Goal: Transaction & Acquisition: Purchase product/service

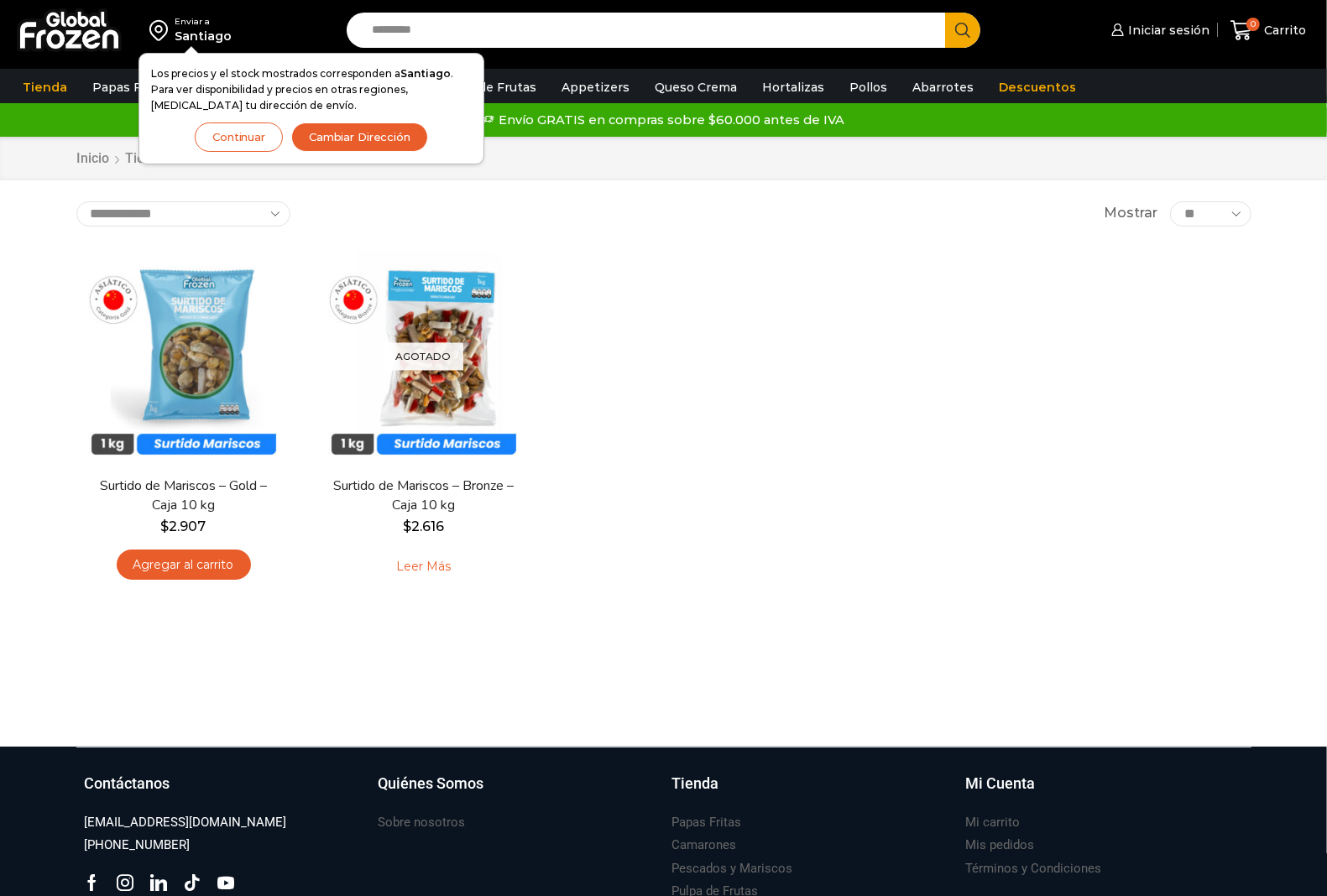
drag, startPoint x: 317, startPoint y: 143, endPoint x: 337, endPoint y: 140, distance: 20.2
click at [317, 143] on button "Cambiar Dirección" at bounding box center [359, 137] width 137 height 30
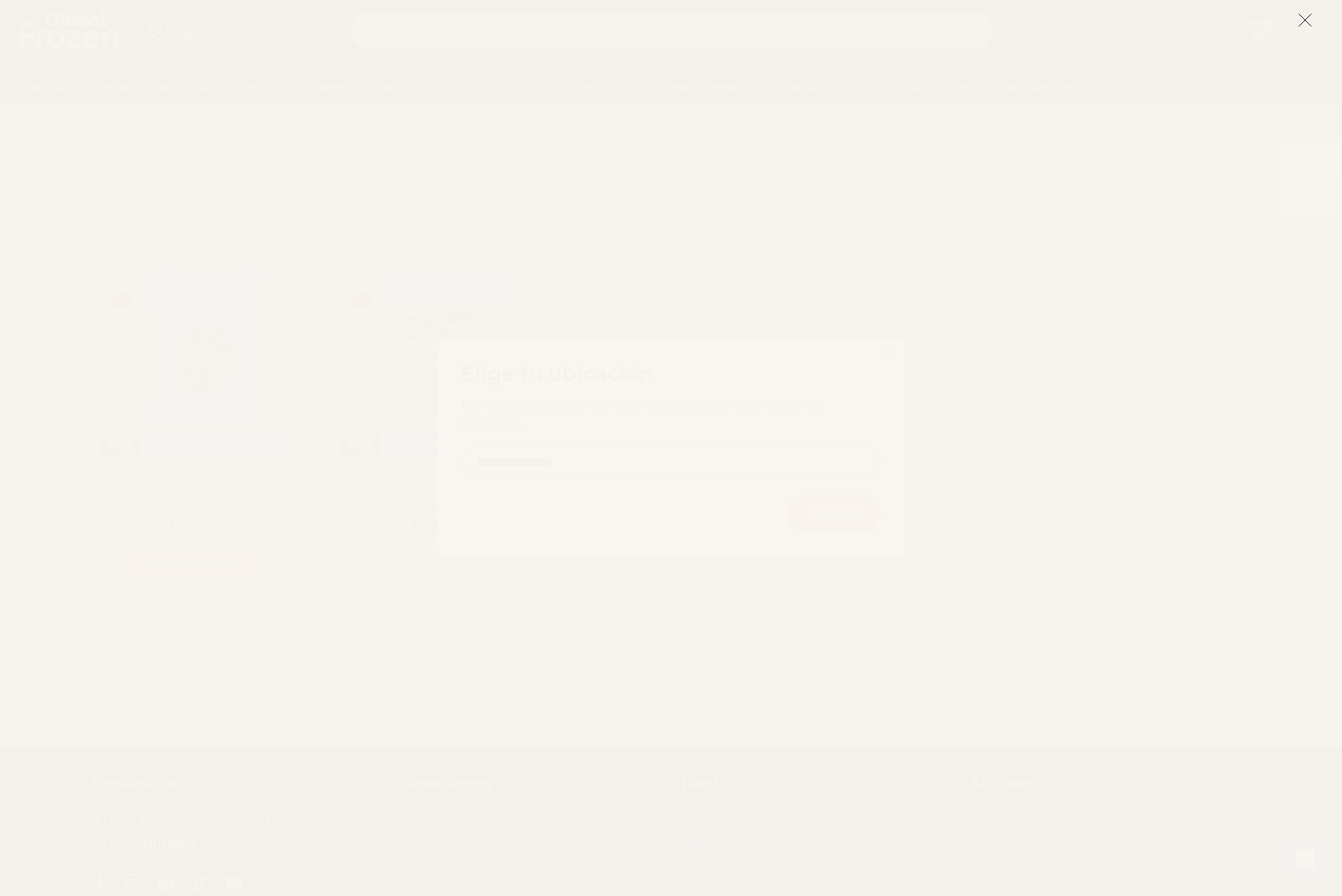
click at [1309, 13] on icon at bounding box center [1305, 20] width 15 height 15
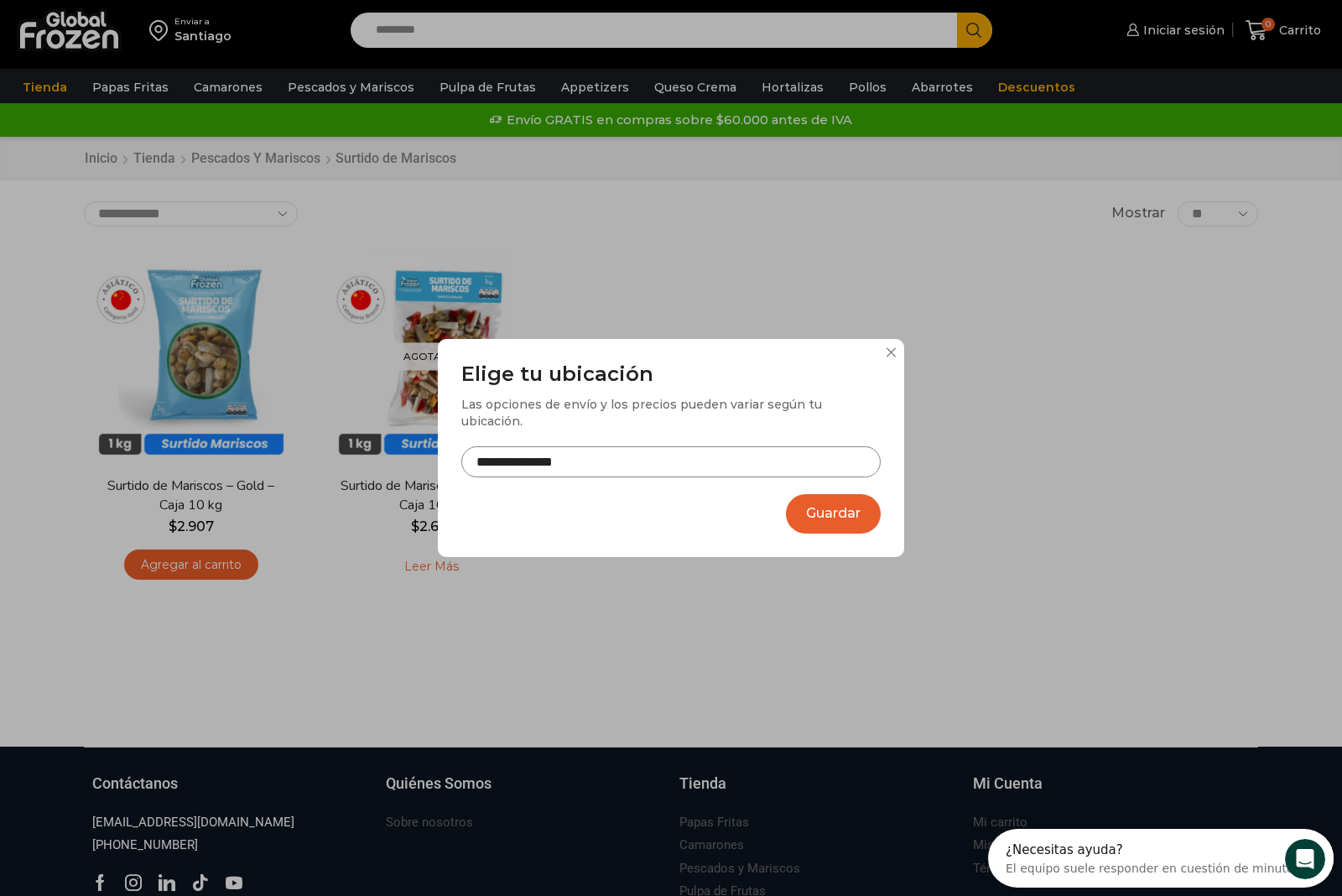
click at [770, 455] on input "**********" at bounding box center [671, 461] width 420 height 31
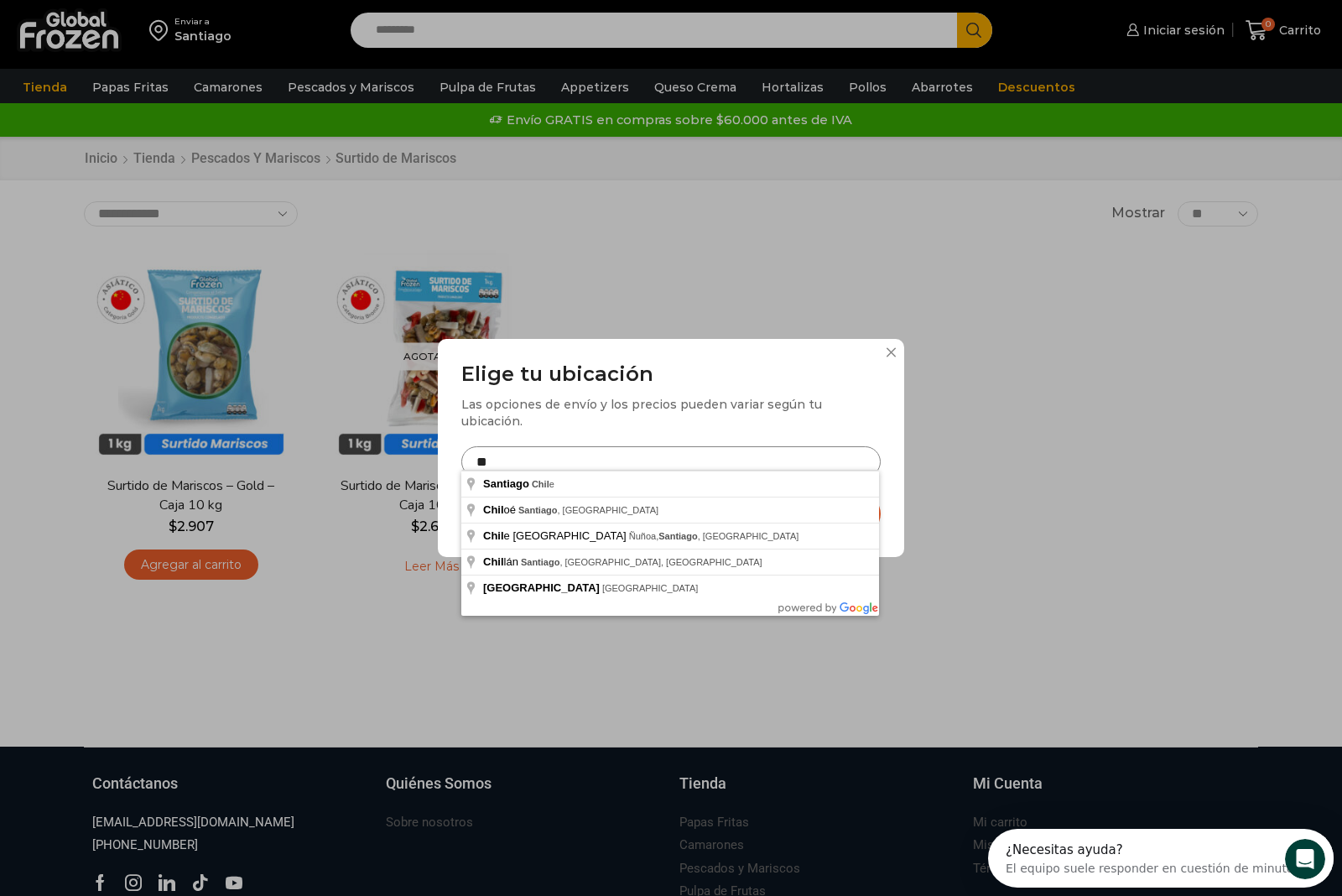
type input "*"
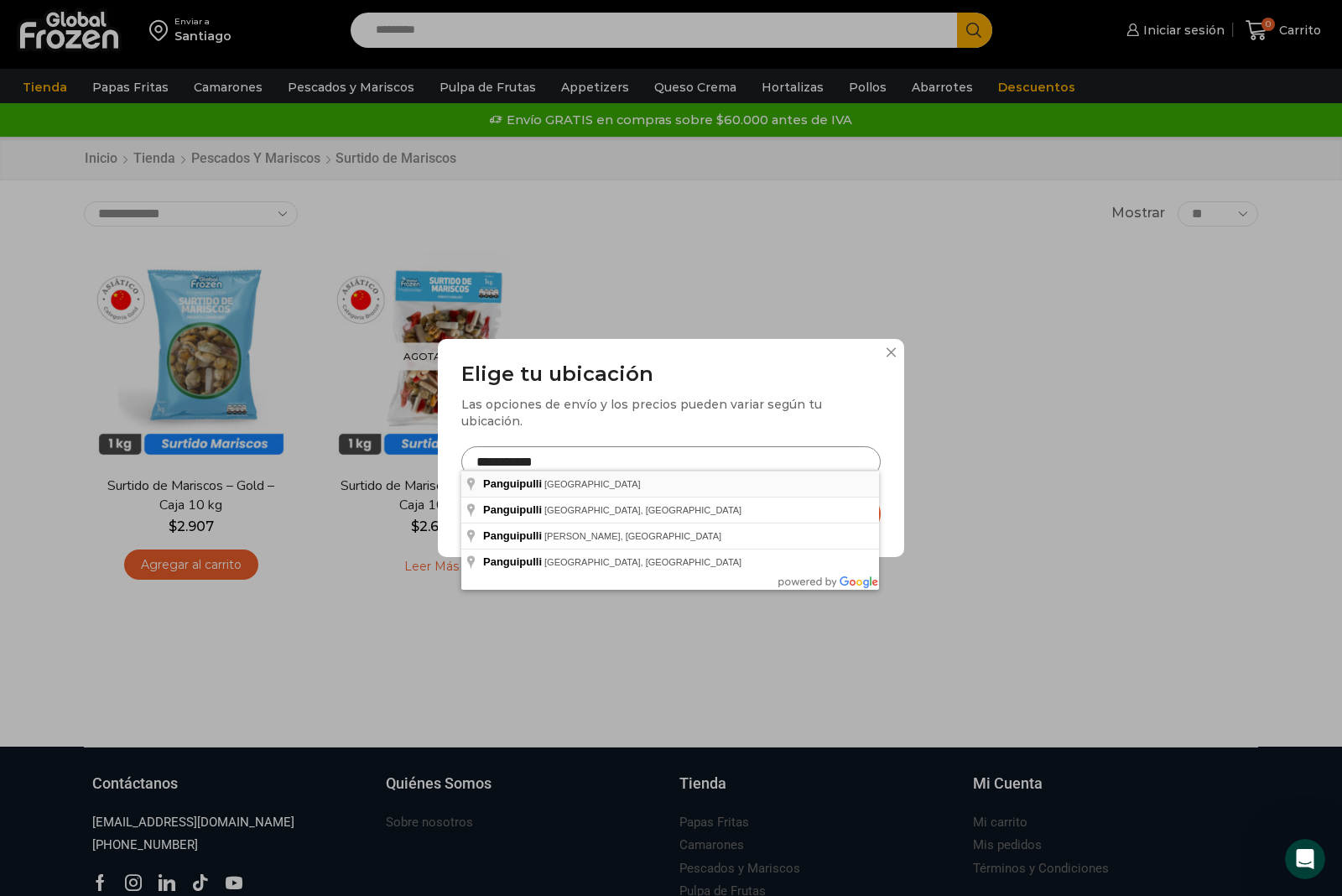
type input "**********"
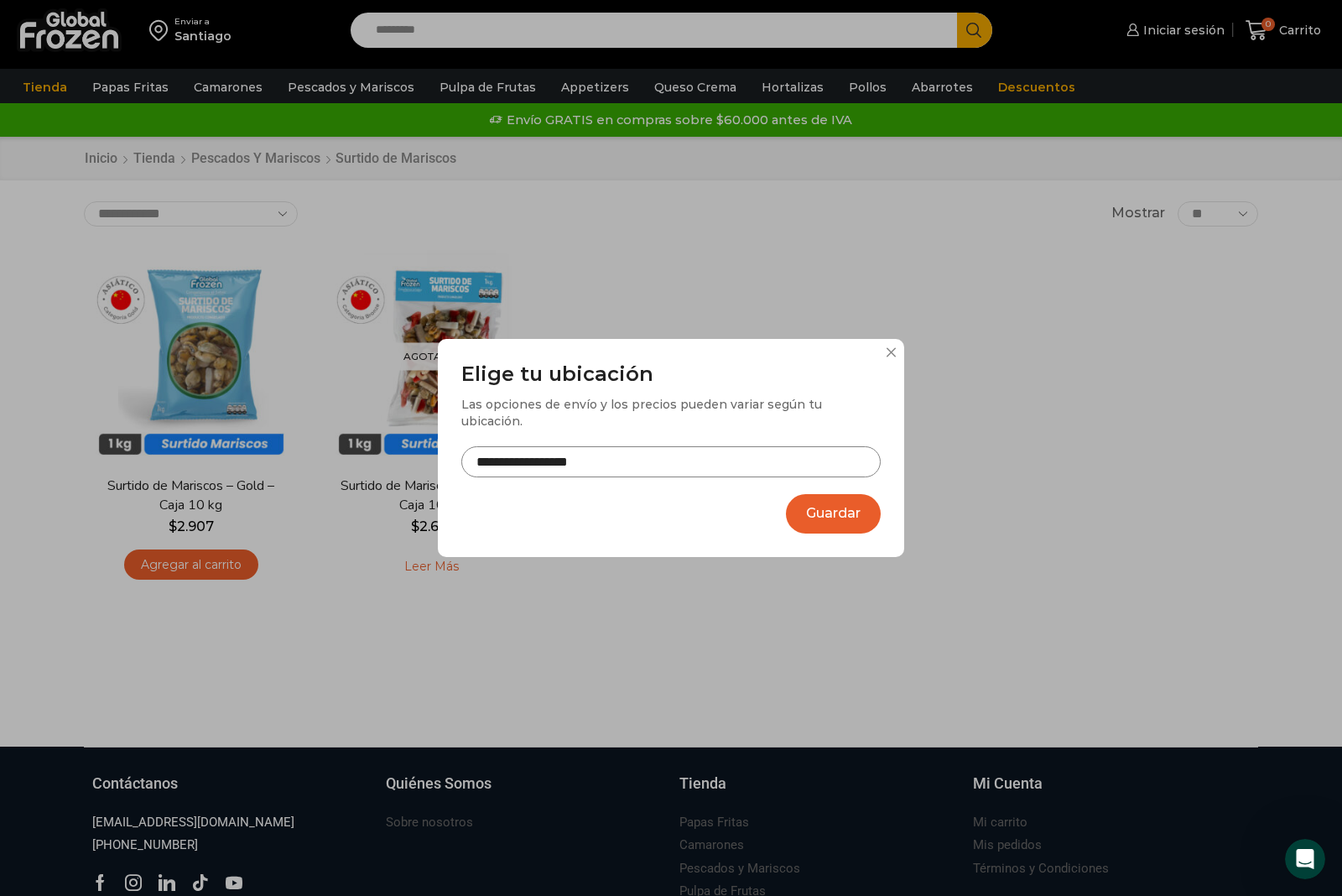
click at [795, 509] on button "Guardar" at bounding box center [833, 514] width 94 height 39
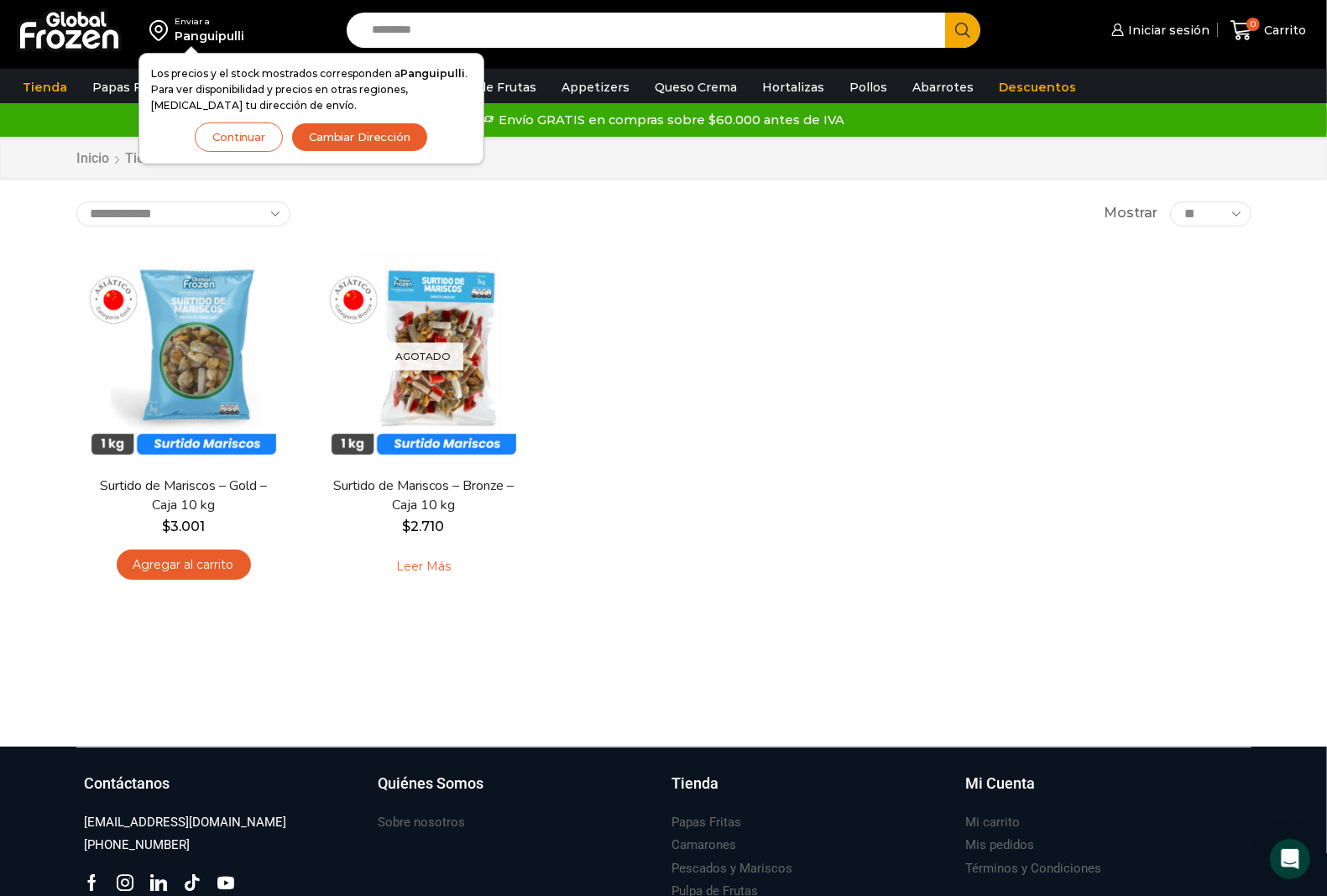
click at [252, 135] on button "Continuar" at bounding box center [239, 137] width 89 height 30
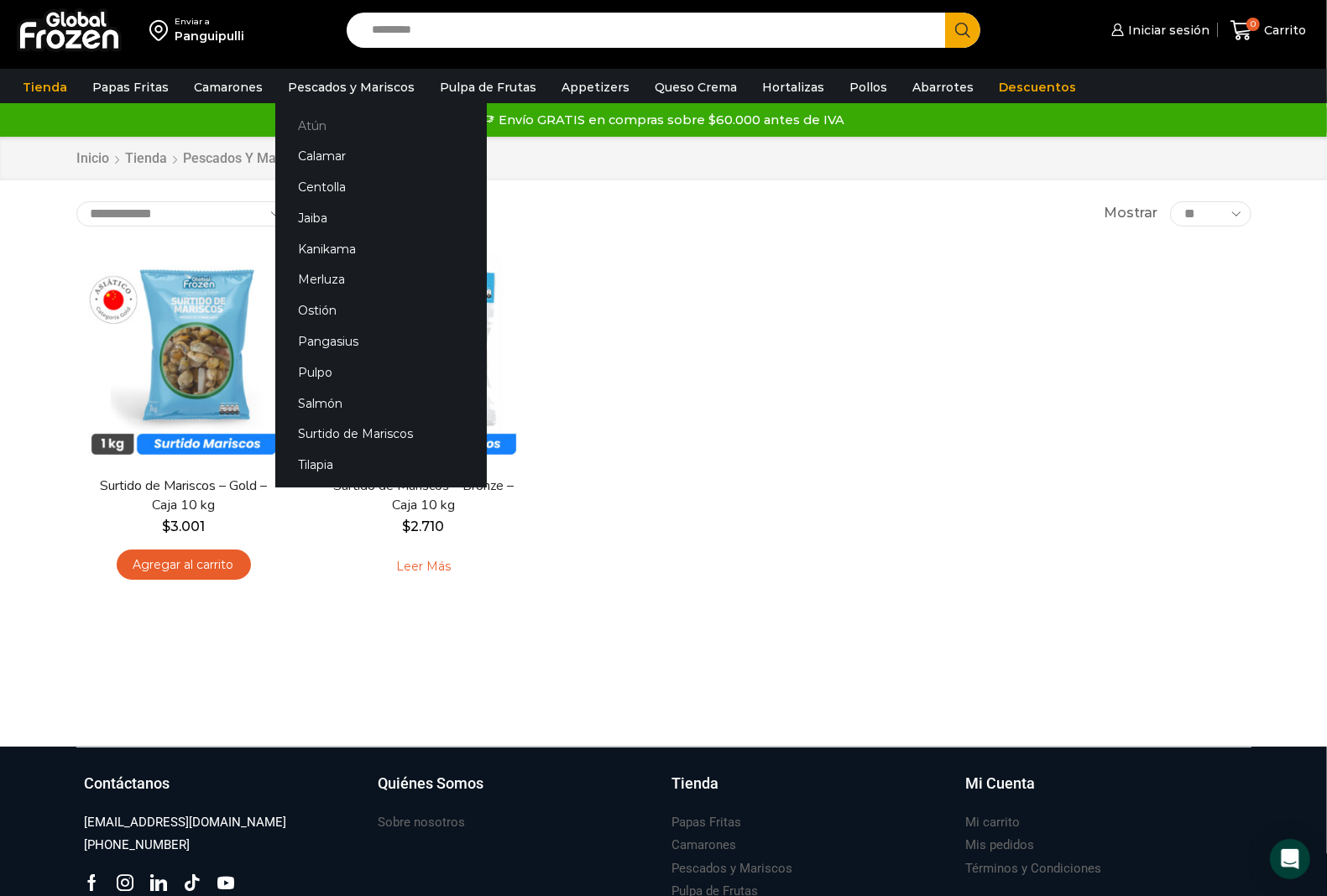
click at [298, 122] on link "Atún" at bounding box center [380, 125] width 211 height 31
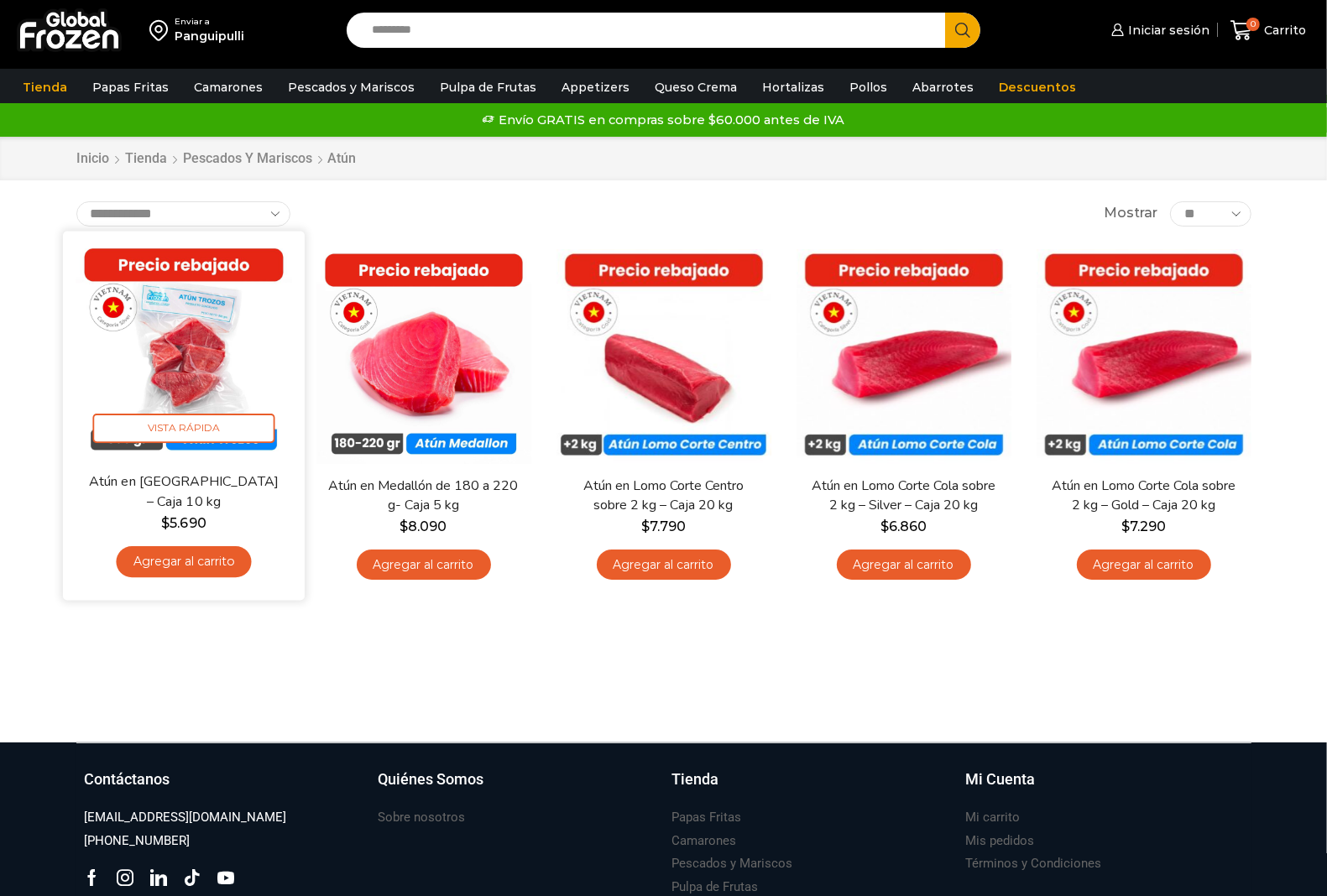
click at [199, 563] on link "Agregar al carrito" at bounding box center [183, 562] width 135 height 31
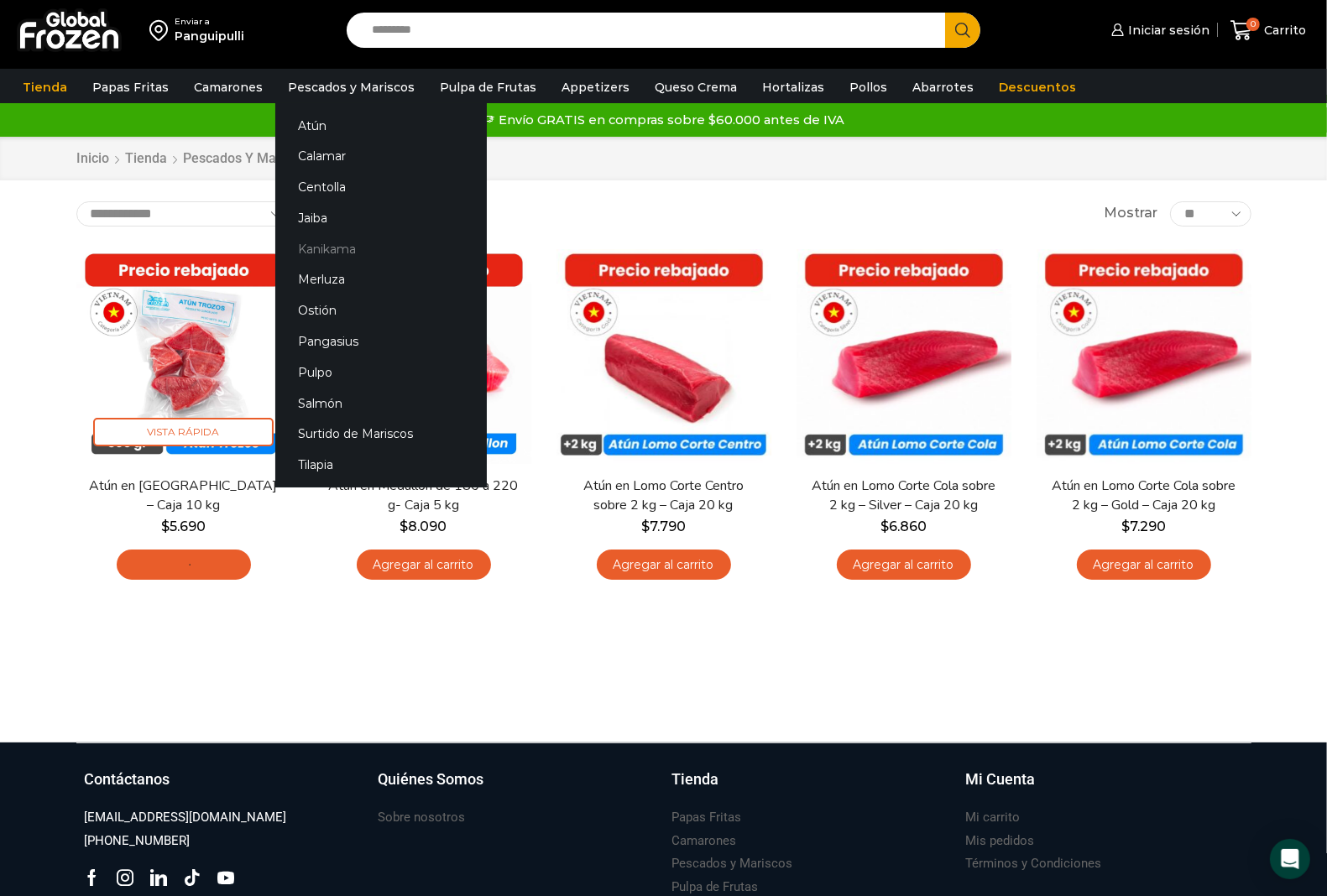
click at [322, 248] on link "Kanikama" at bounding box center [380, 248] width 211 height 31
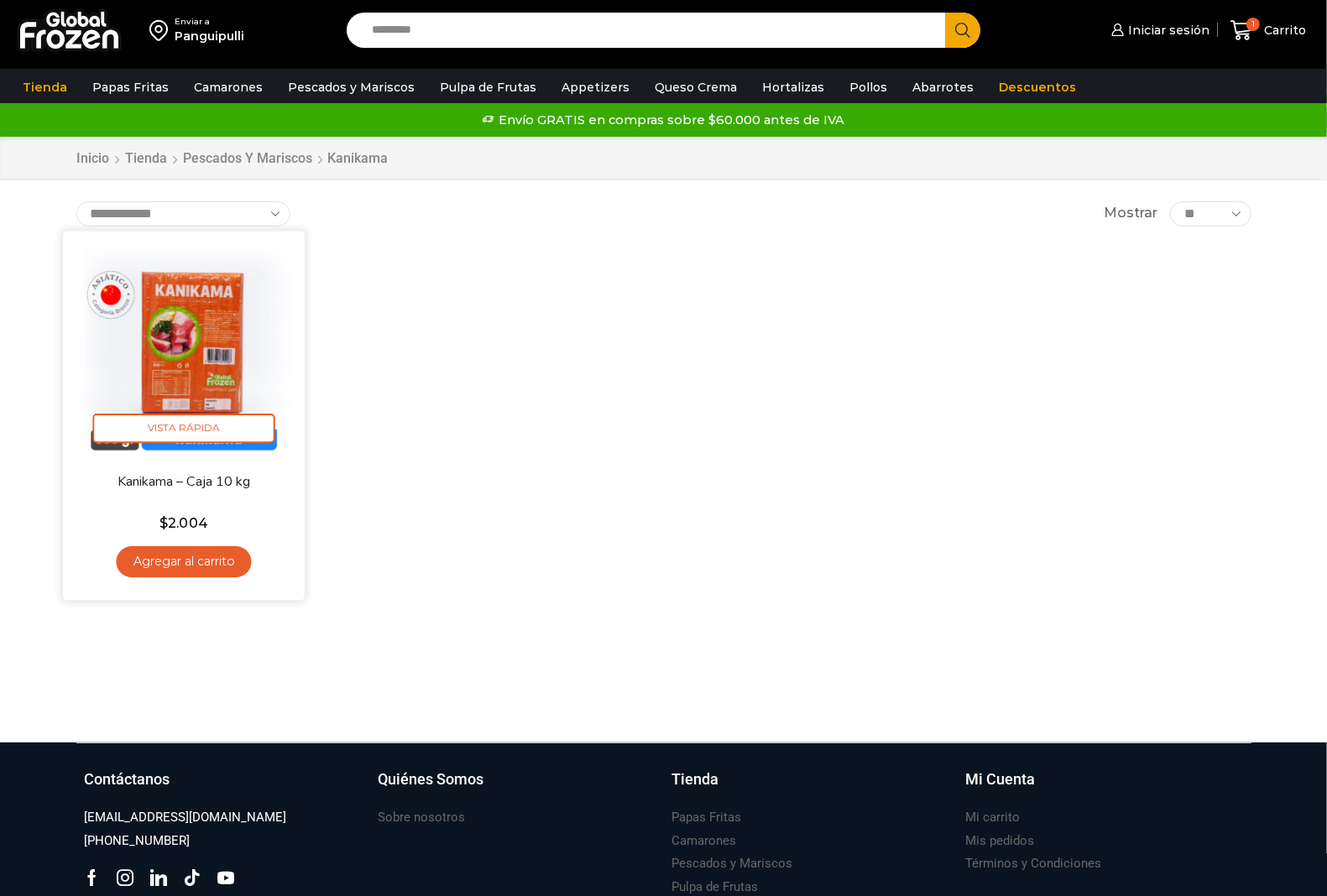
click at [210, 563] on link "Agregar al carrito" at bounding box center [183, 562] width 135 height 31
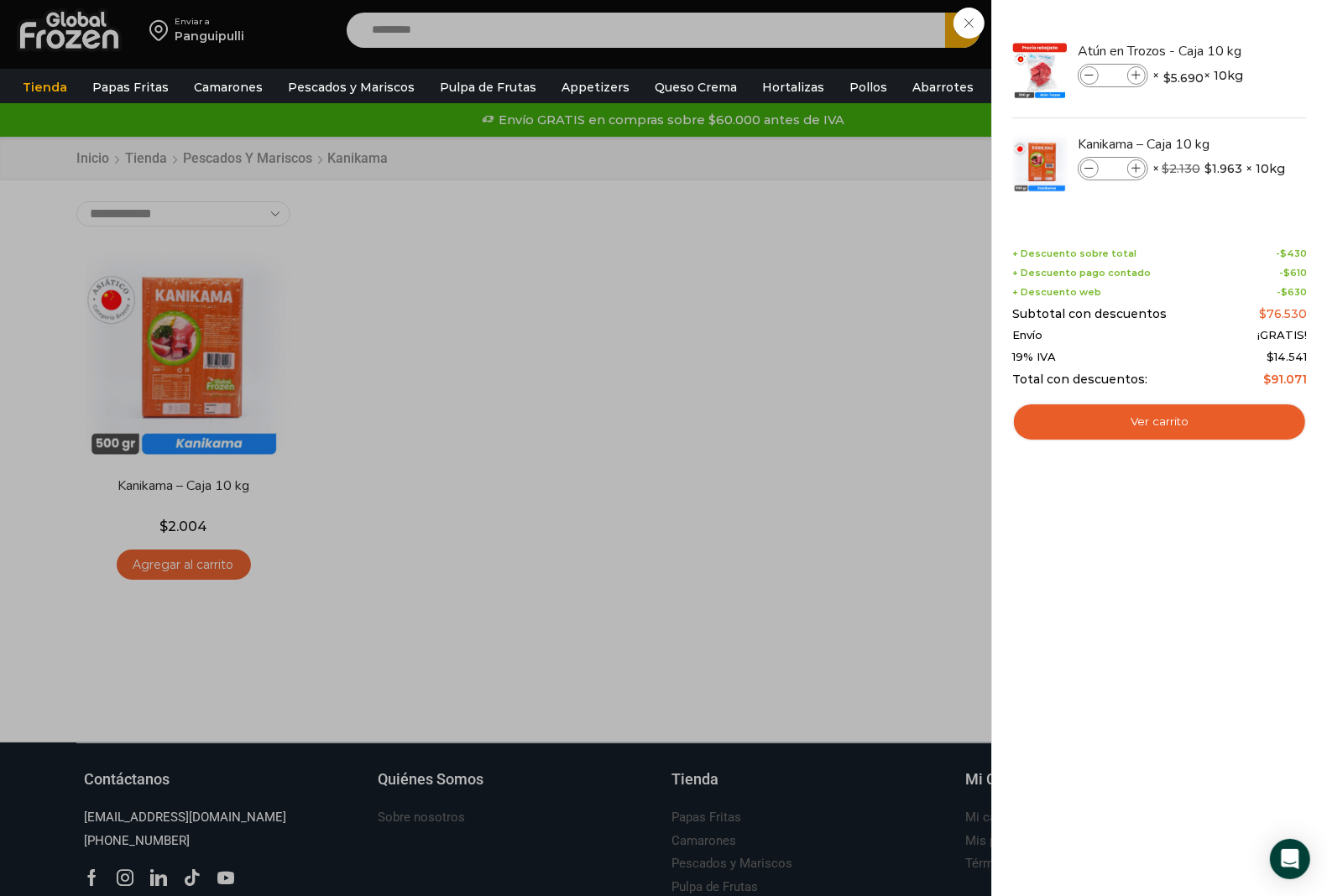
click at [1226, 50] on div "2 [GEOGRAPHIC_DATA] 2 2 Shopping Cart *" at bounding box center [1267, 31] width 84 height 39
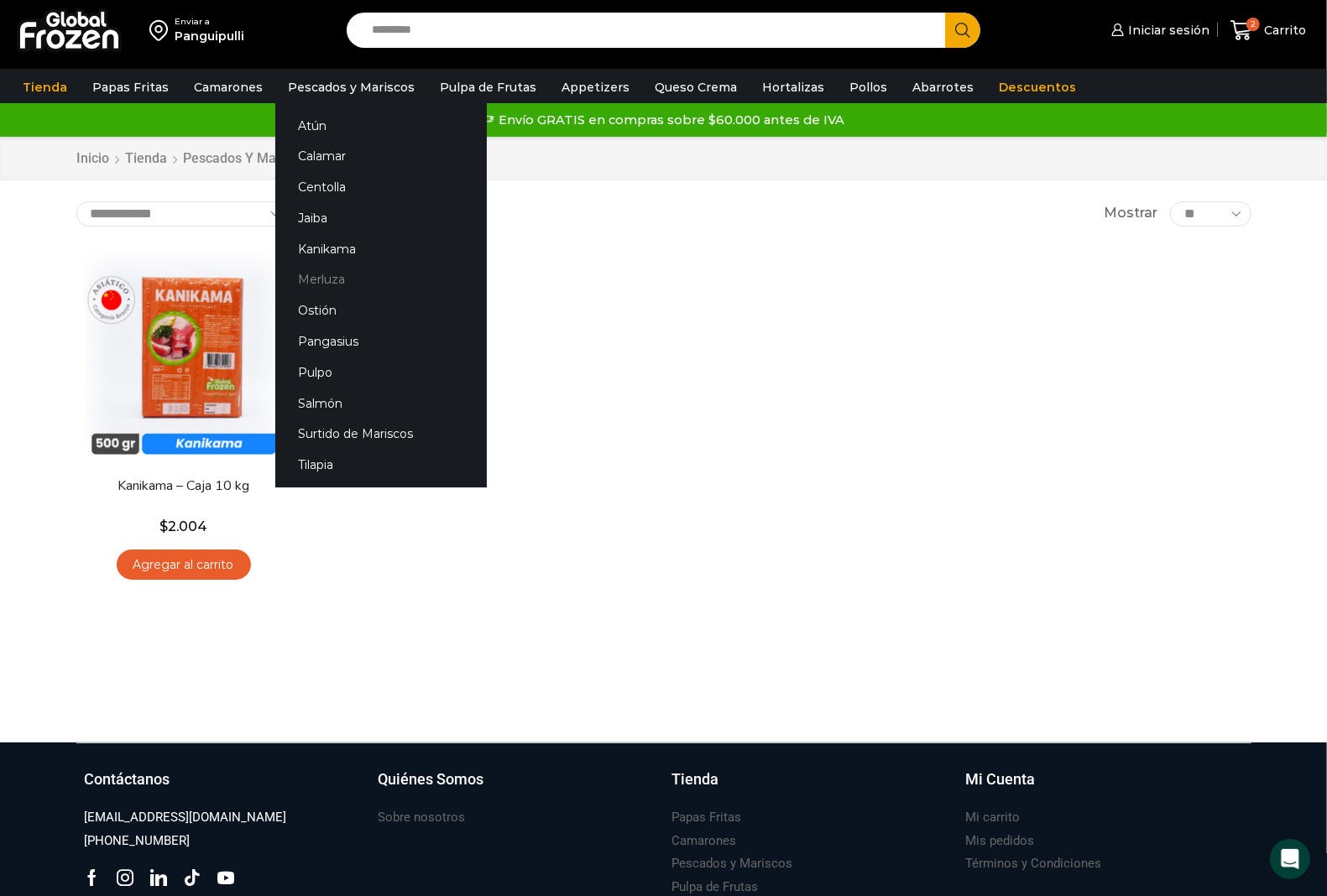
click at [355, 277] on link "Merluza" at bounding box center [380, 280] width 211 height 31
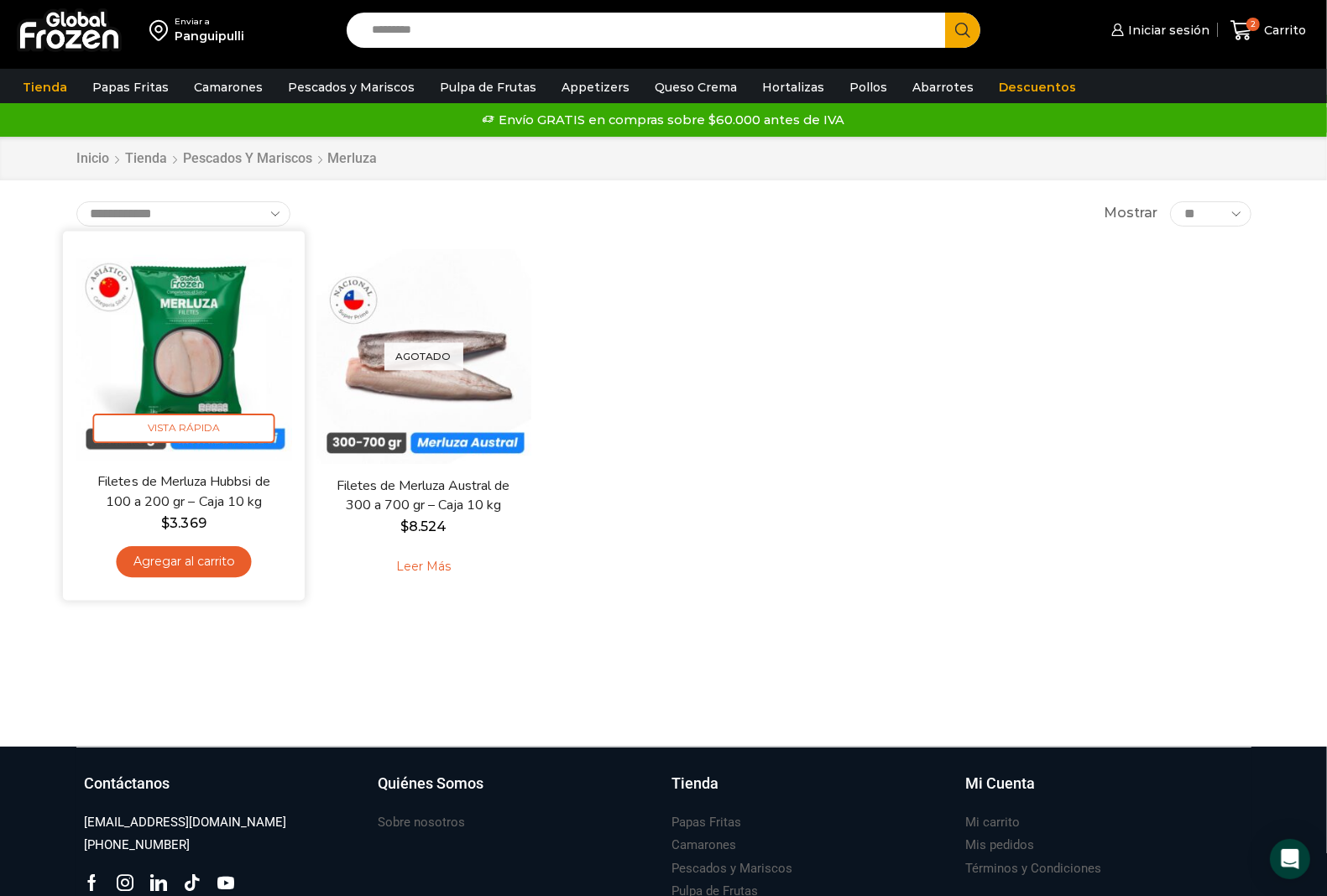
click at [229, 564] on link "Agregar al carrito" at bounding box center [183, 562] width 135 height 31
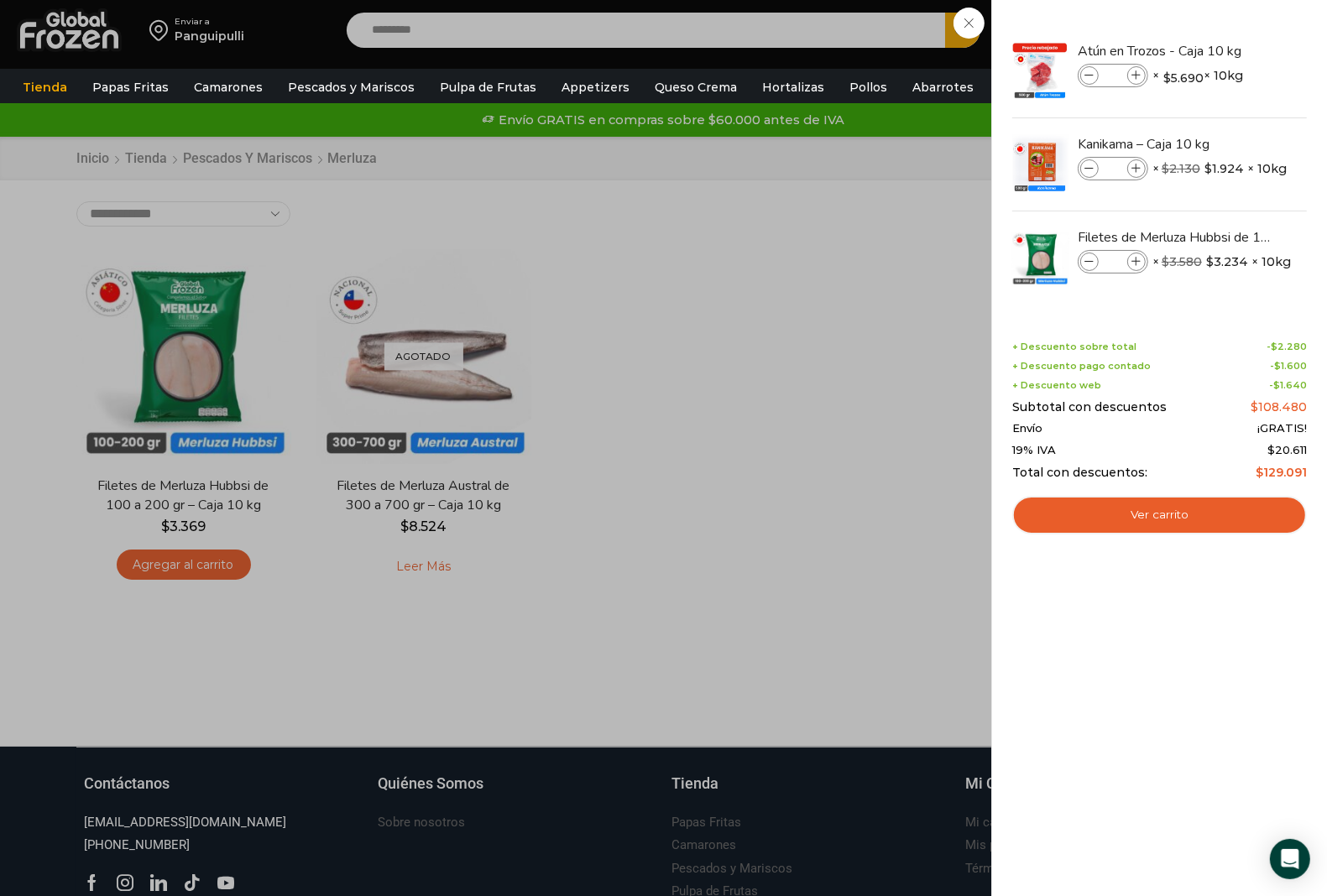
drag, startPoint x: 647, startPoint y: 18, endPoint x: 630, endPoint y: 21, distance: 17.3
click at [1226, 21] on div "3 Carrito 3 3 Shopping Cart *" at bounding box center [1267, 31] width 84 height 39
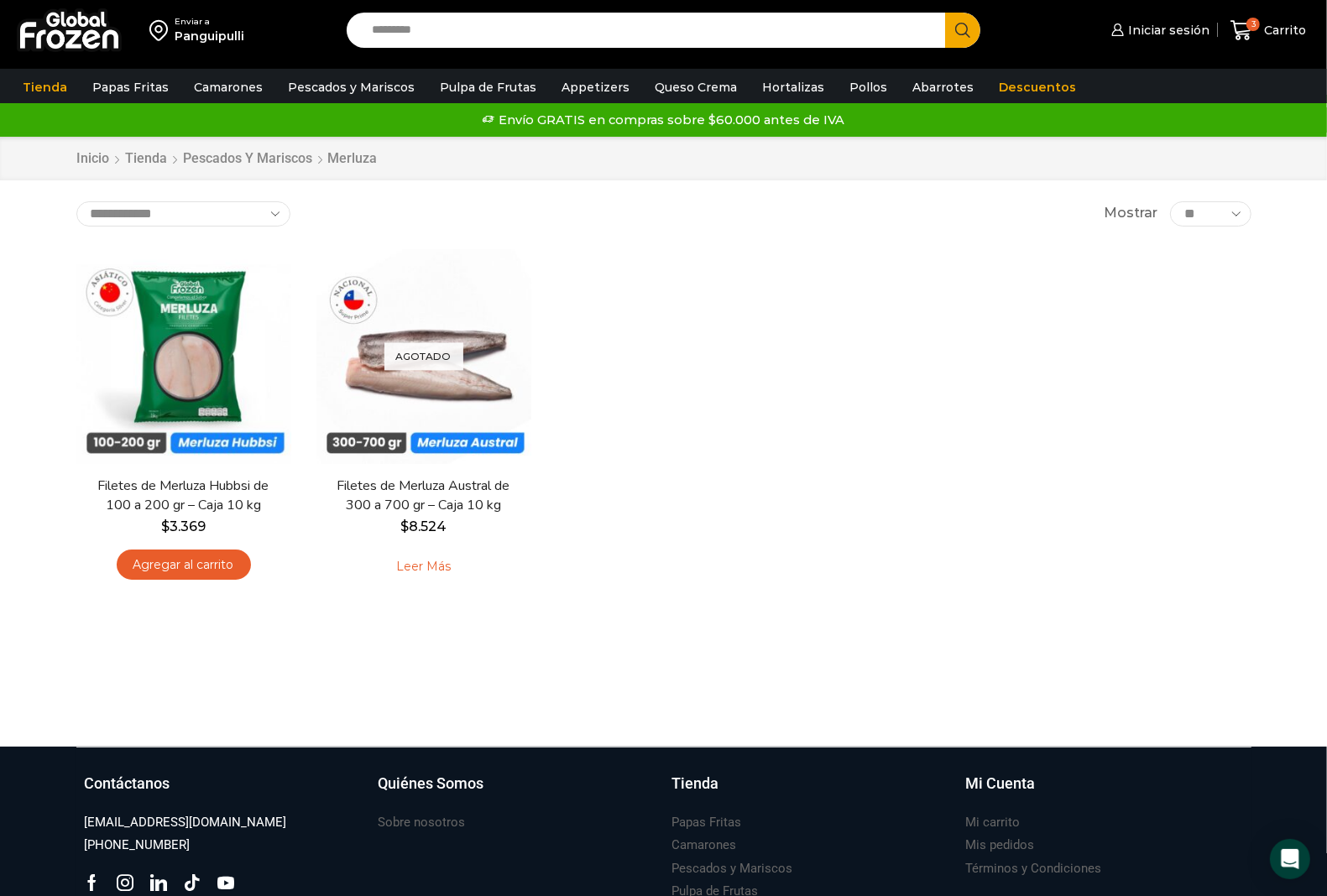
drag, startPoint x: 622, startPoint y: 31, endPoint x: 502, endPoint y: 55, distance: 122.4
click at [502, 55] on div "Enviar a Panguipulli Search input Search Iniciar sesión *" at bounding box center [663, 30] width 1318 height 60
click at [1242, 33] on icon at bounding box center [1241, 31] width 22 height 20
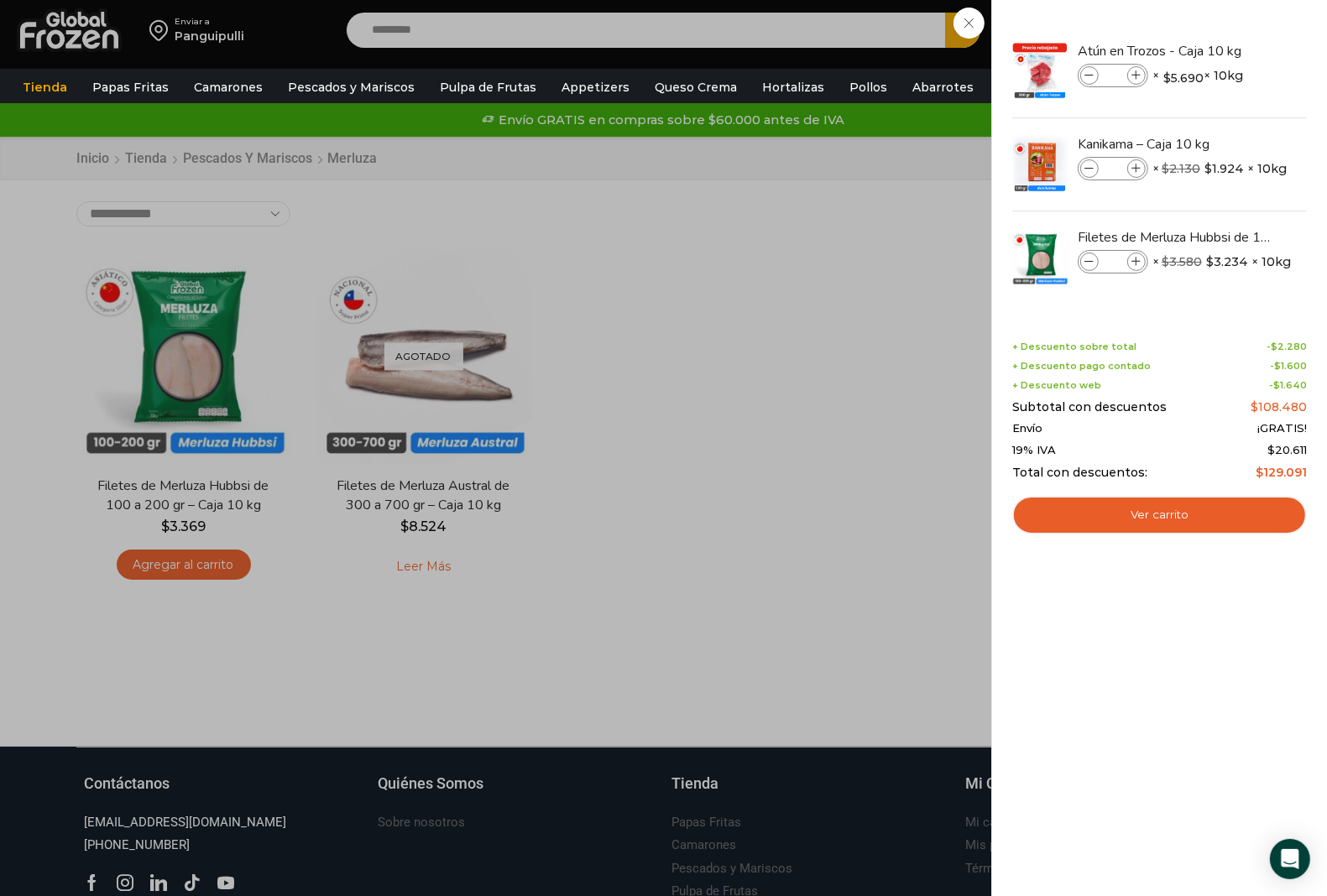
click at [1226, 31] on div "3 Carrito 3 3 Shopping Cart *" at bounding box center [1267, 31] width 84 height 39
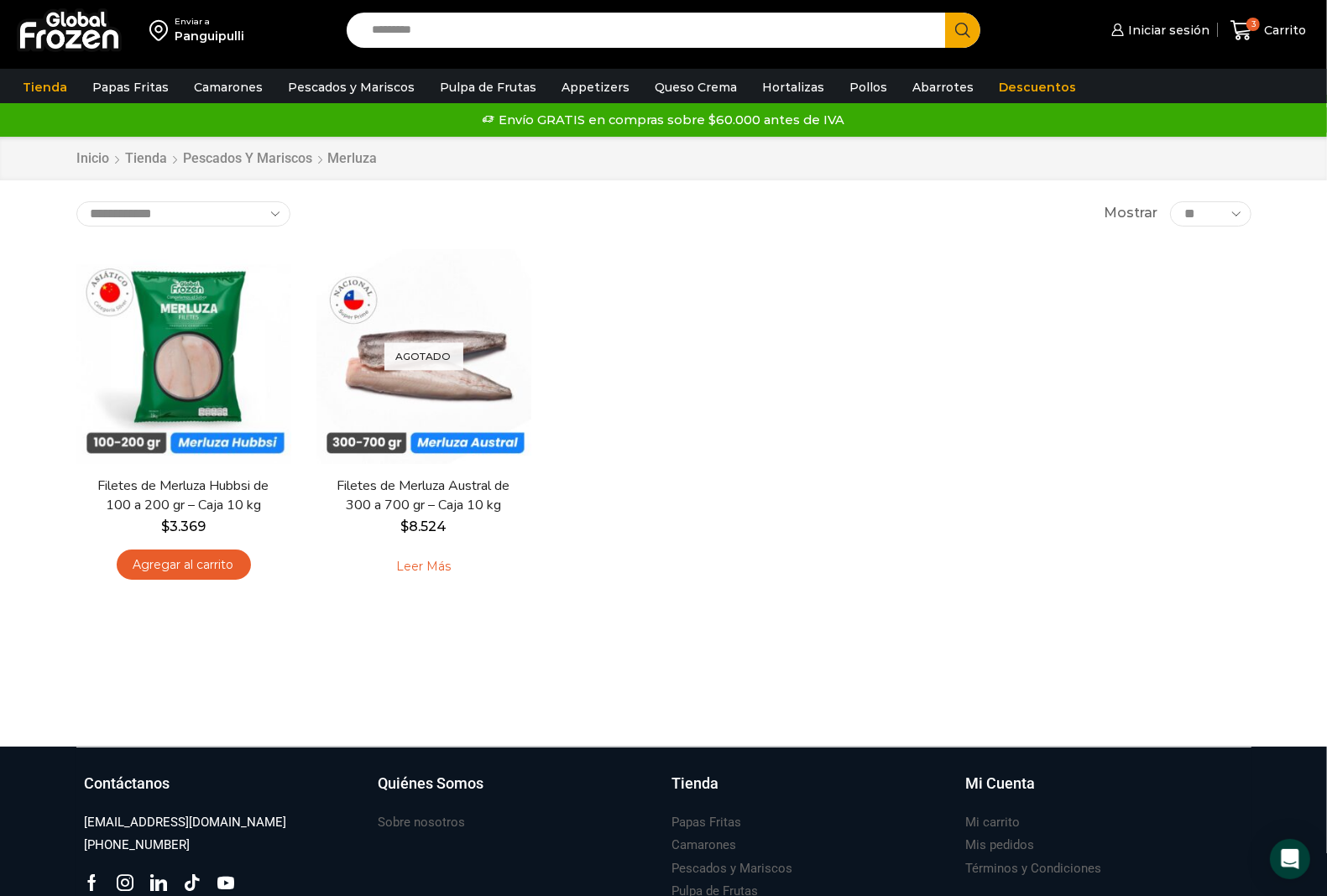
click at [647, 43] on input "Search input" at bounding box center [650, 30] width 574 height 35
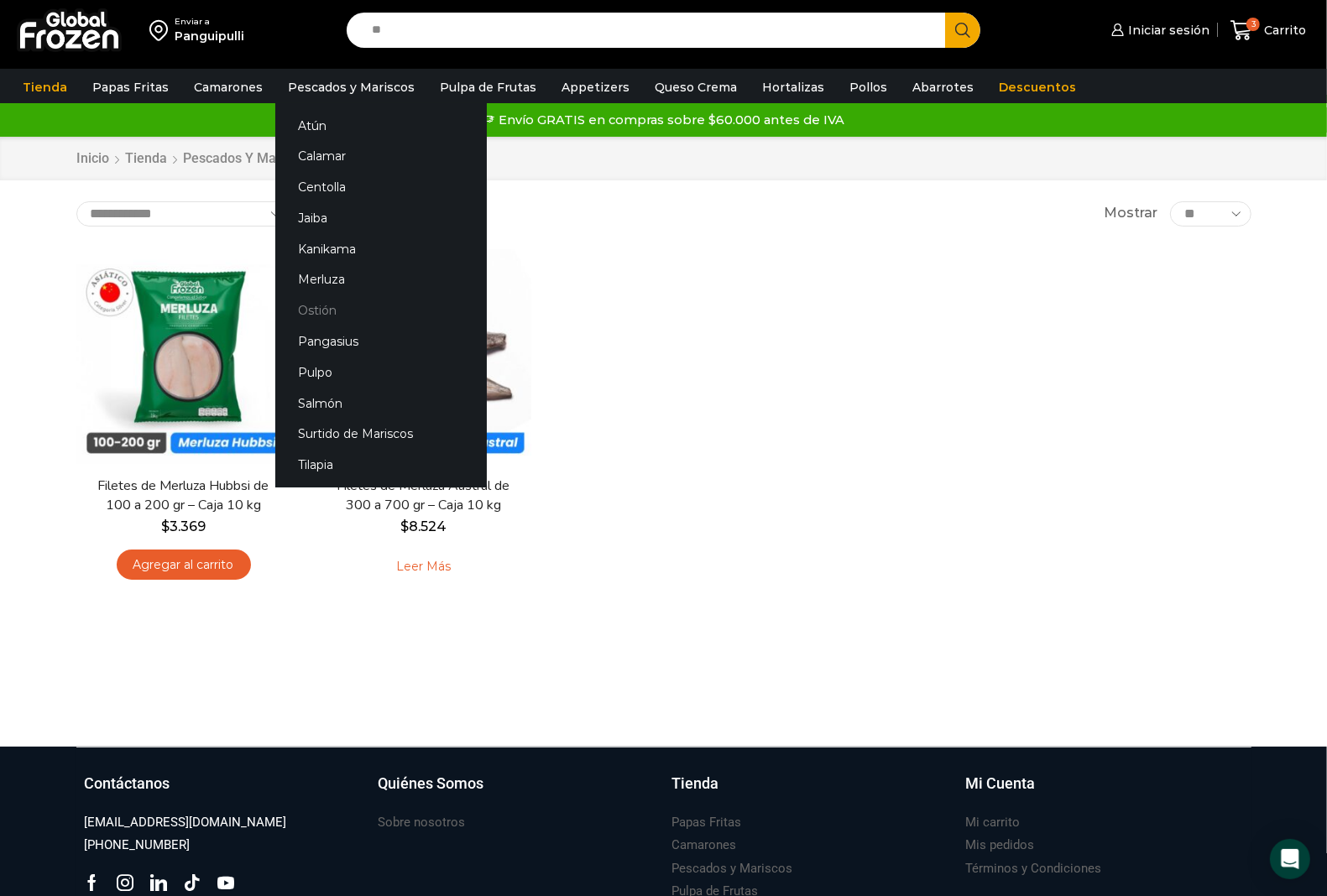
type input "**"
click at [353, 311] on link "Ostión" at bounding box center [380, 311] width 211 height 31
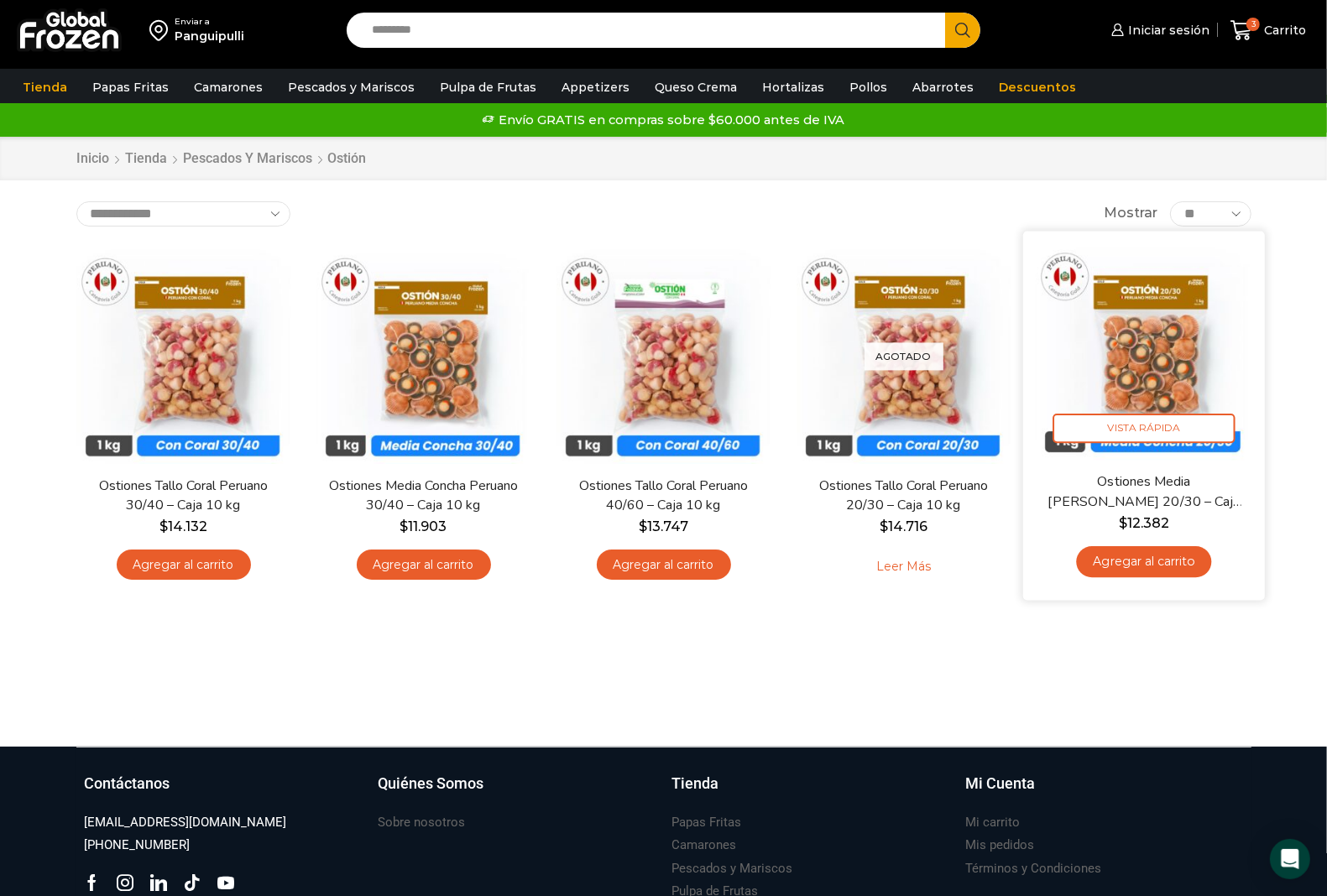
click at [1116, 568] on link "Agregar al carrito" at bounding box center [1143, 562] width 135 height 31
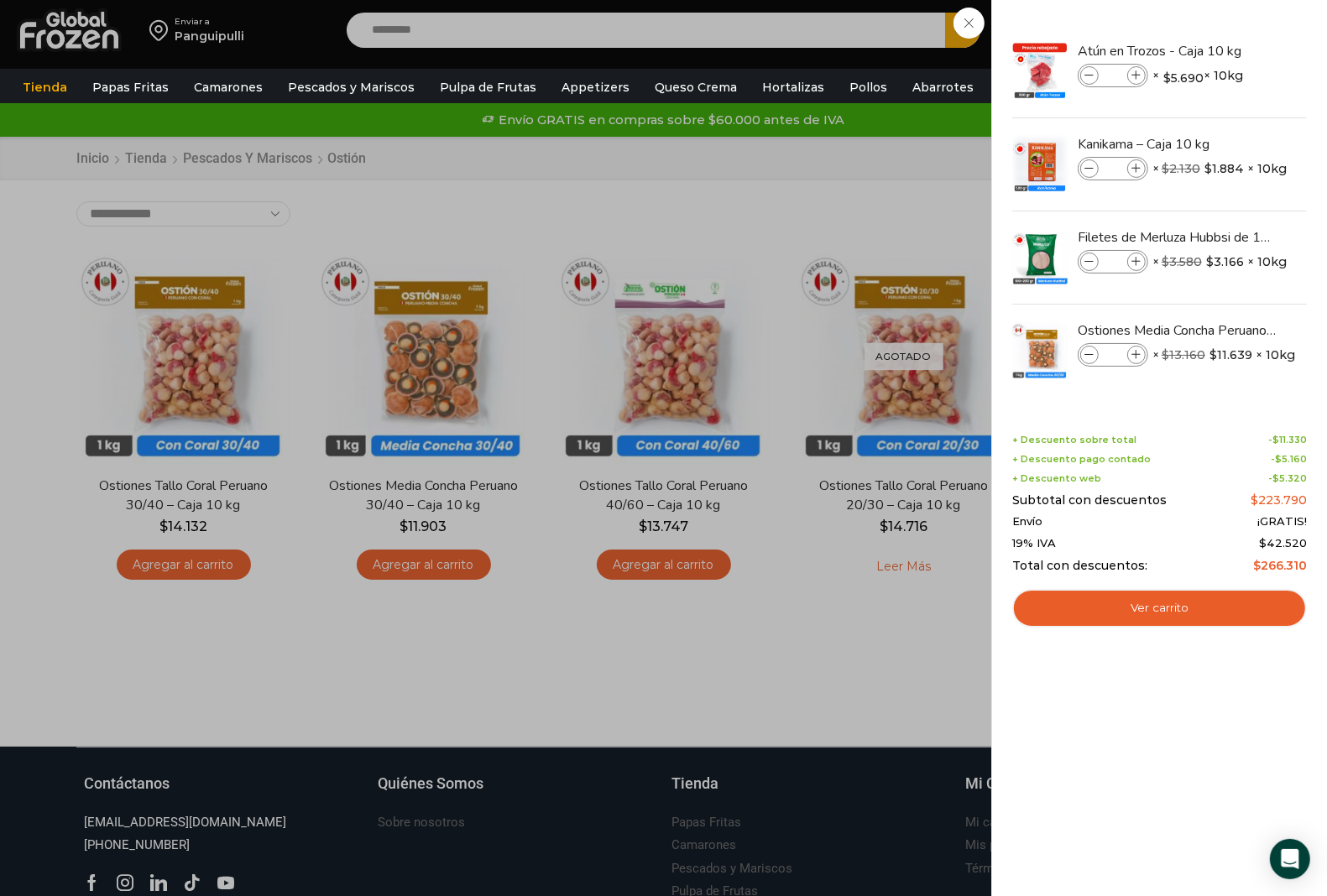
drag, startPoint x: 451, startPoint y: 164, endPoint x: 417, endPoint y: 140, distance: 41.6
click at [1226, 50] on div "4 Carrito 4 4 Shopping Cart *" at bounding box center [1267, 31] width 84 height 39
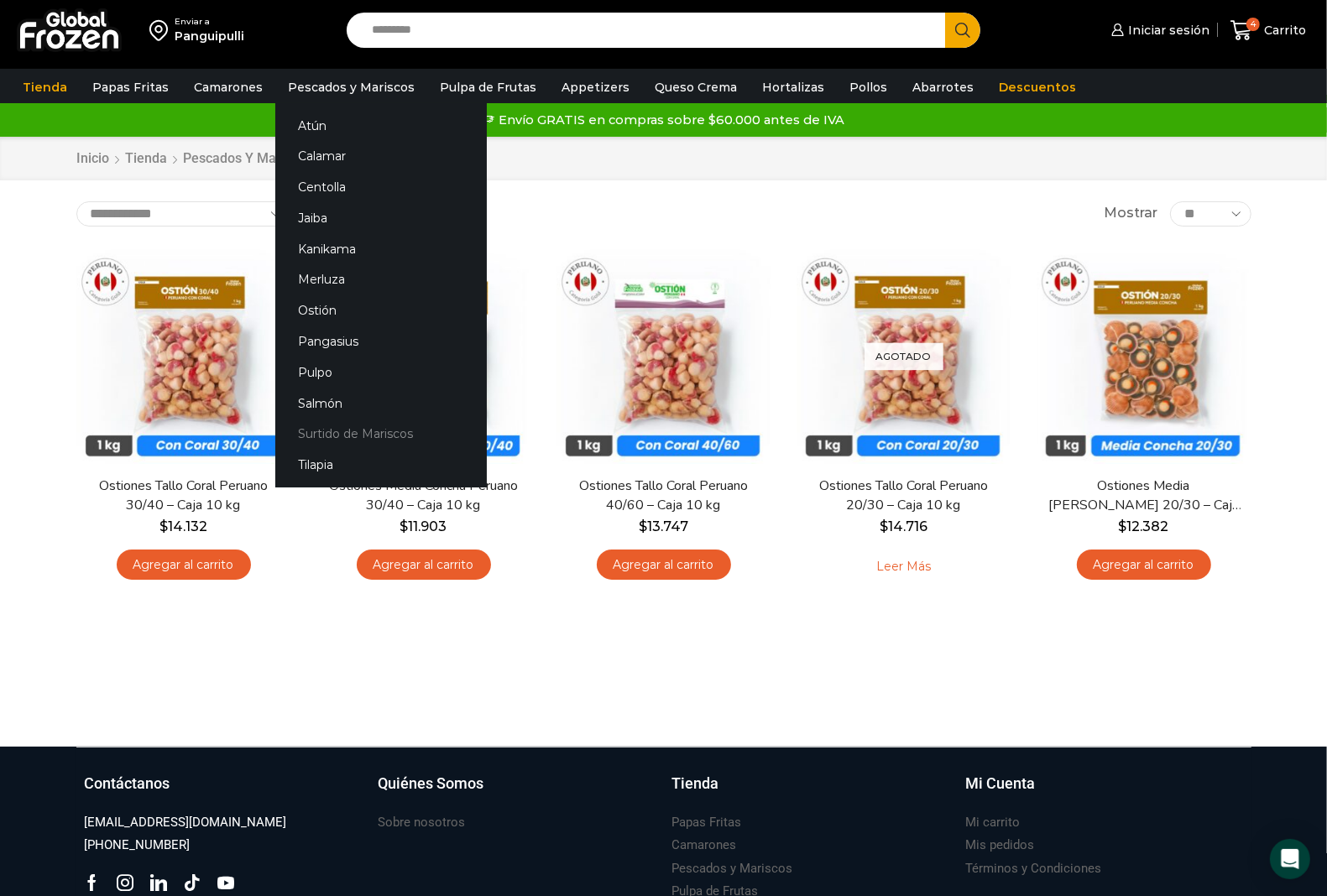
click at [368, 434] on link "Surtido de Mariscos" at bounding box center [380, 434] width 211 height 31
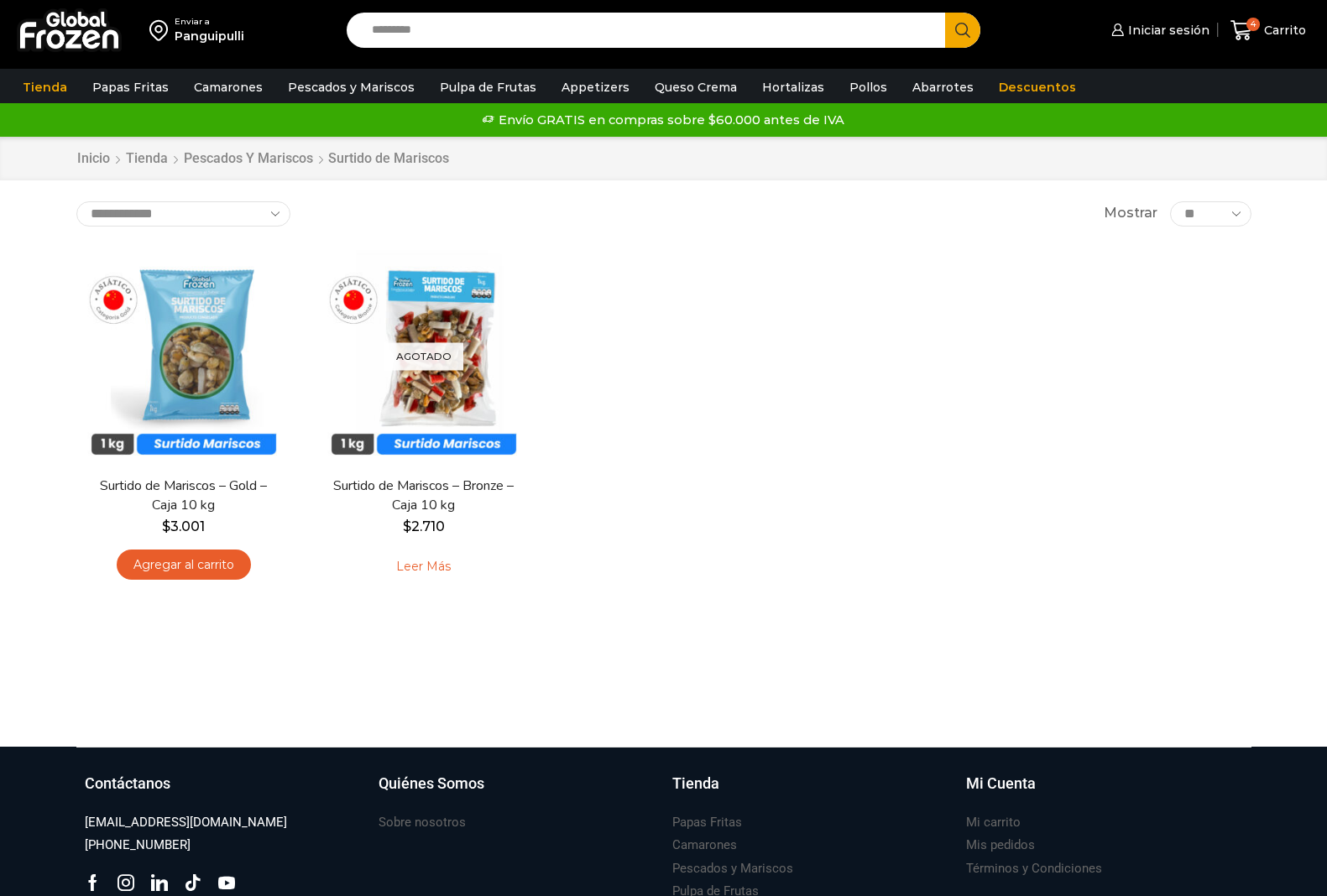
click at [223, 357] on img at bounding box center [184, 357] width 214 height 214
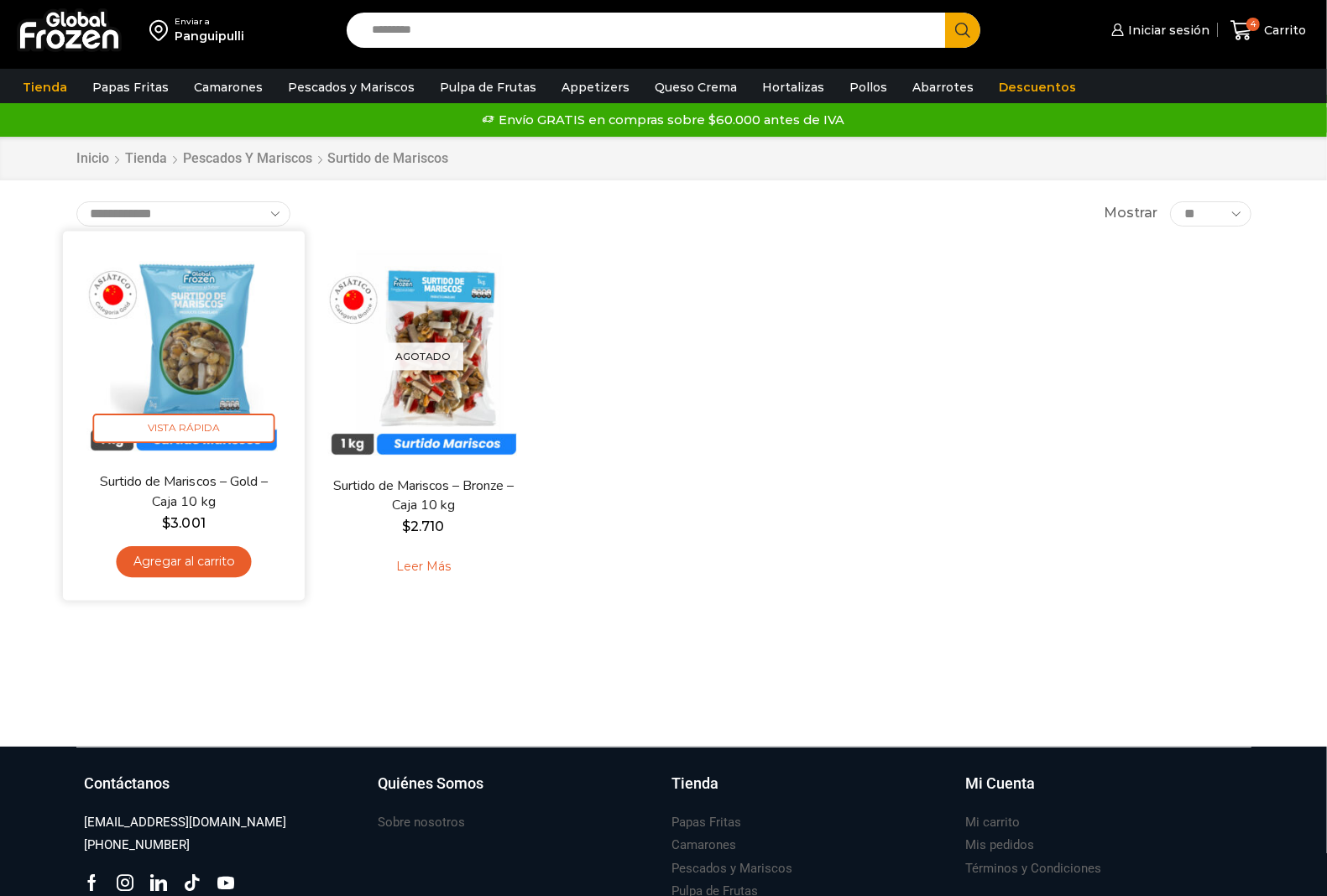
click at [203, 558] on link "Agregar al carrito" at bounding box center [183, 562] width 135 height 31
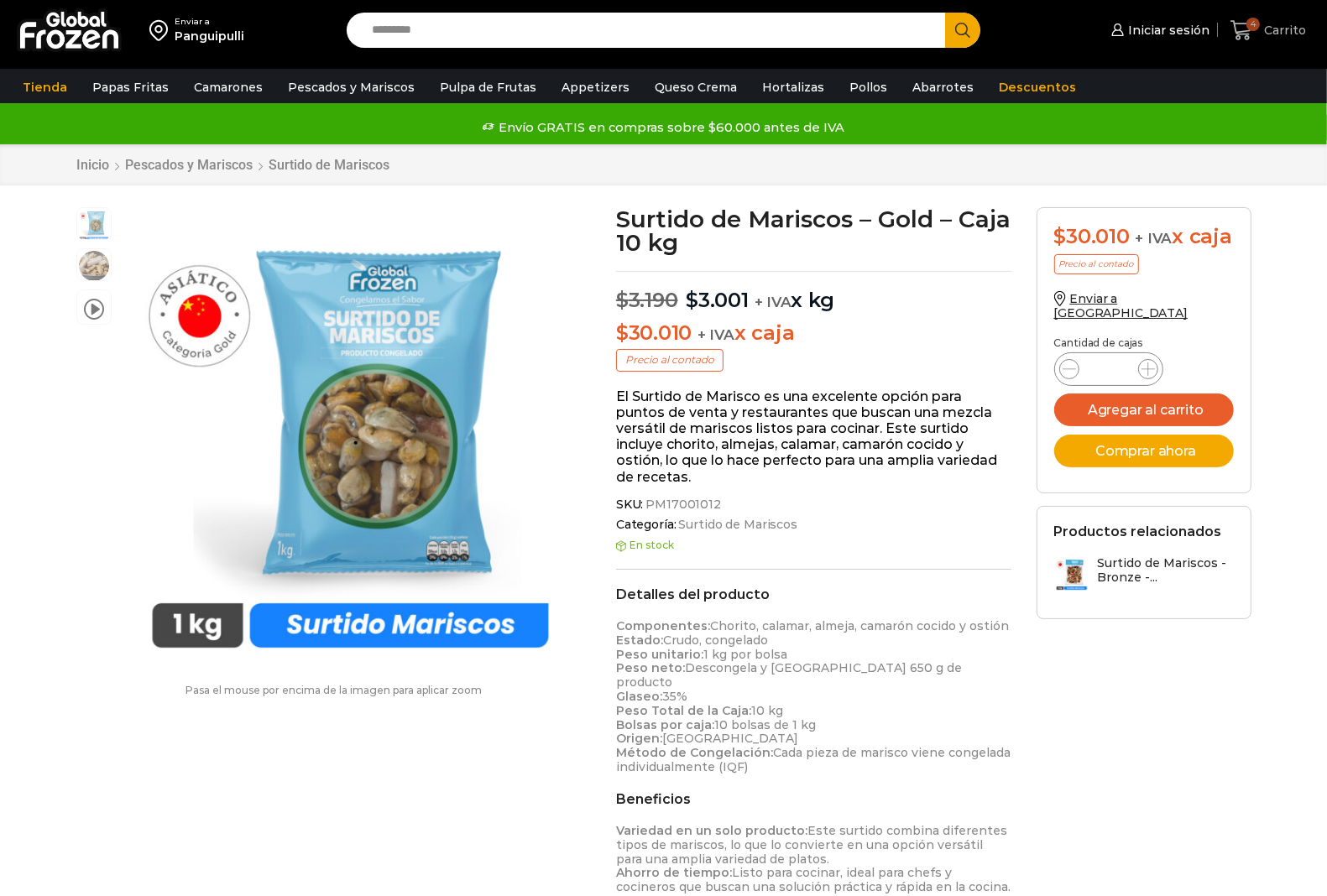
click at [1243, 33] on icon at bounding box center [1241, 31] width 22 height 20
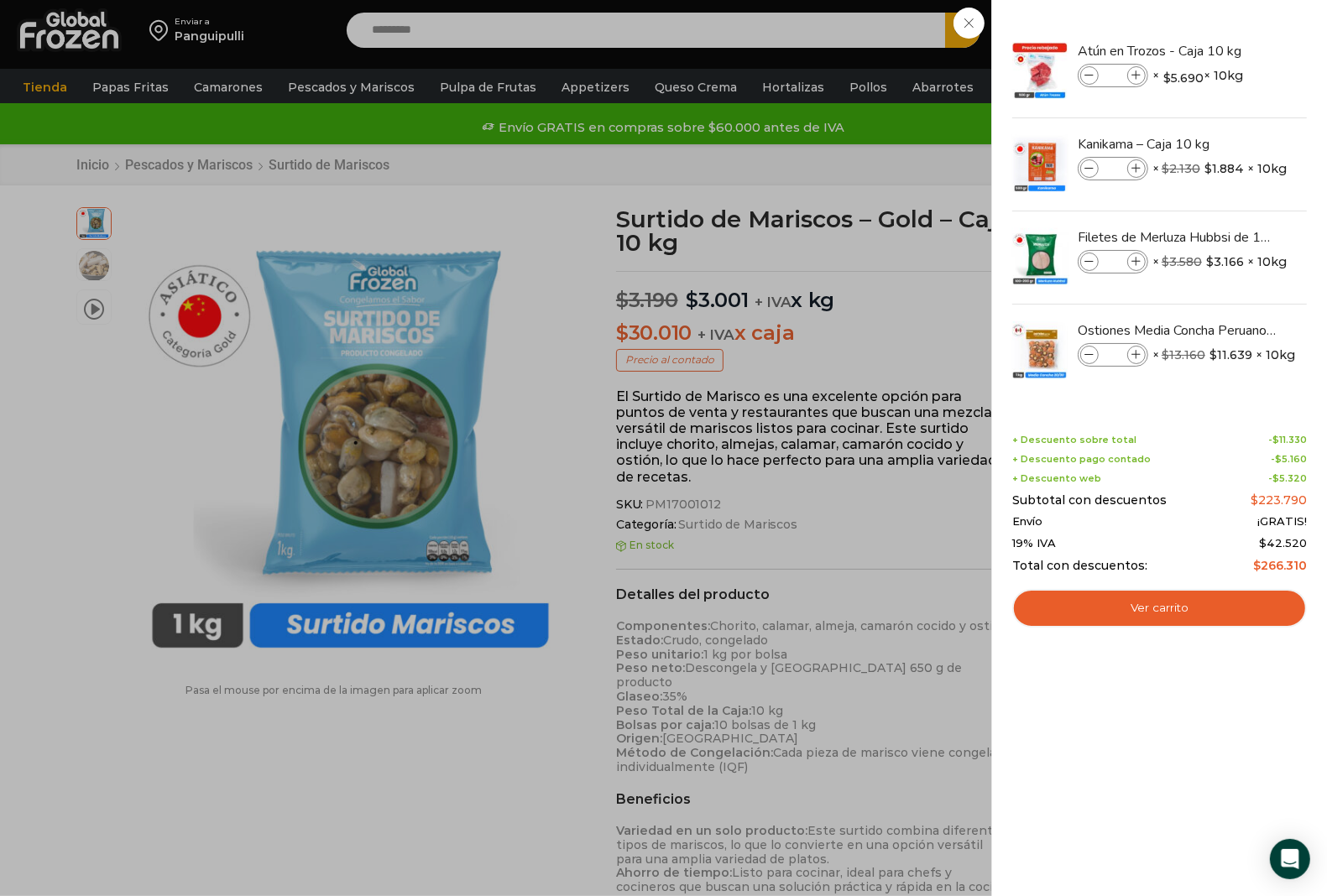
drag, startPoint x: 560, startPoint y: 760, endPoint x: 701, endPoint y: 558, distance: 246.3
click at [1226, 50] on div "4 Carrito 4 4 Shopping Cart * $" at bounding box center [1267, 31] width 84 height 39
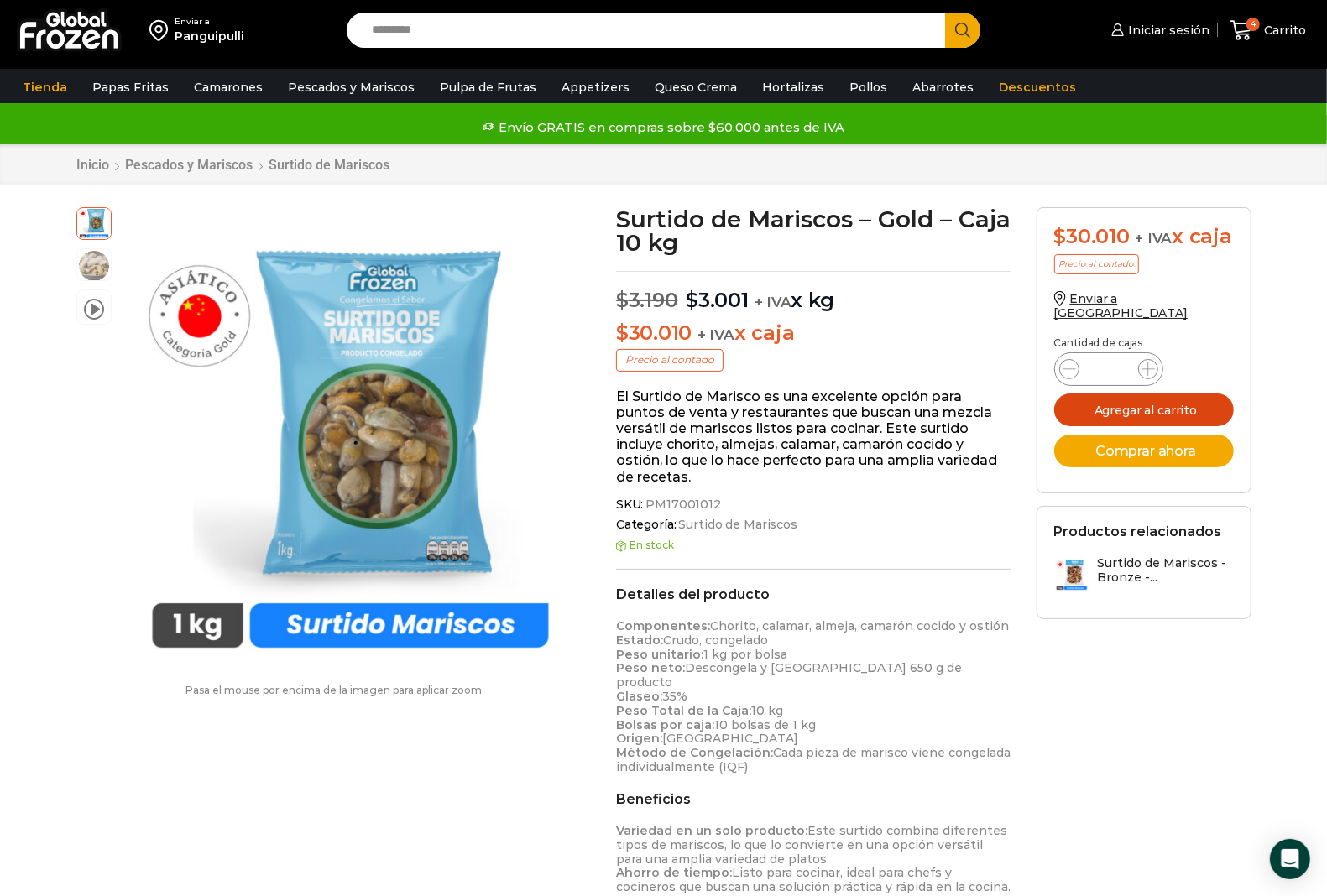
click at [1155, 422] on button "Agregar al carrito" at bounding box center [1143, 409] width 180 height 32
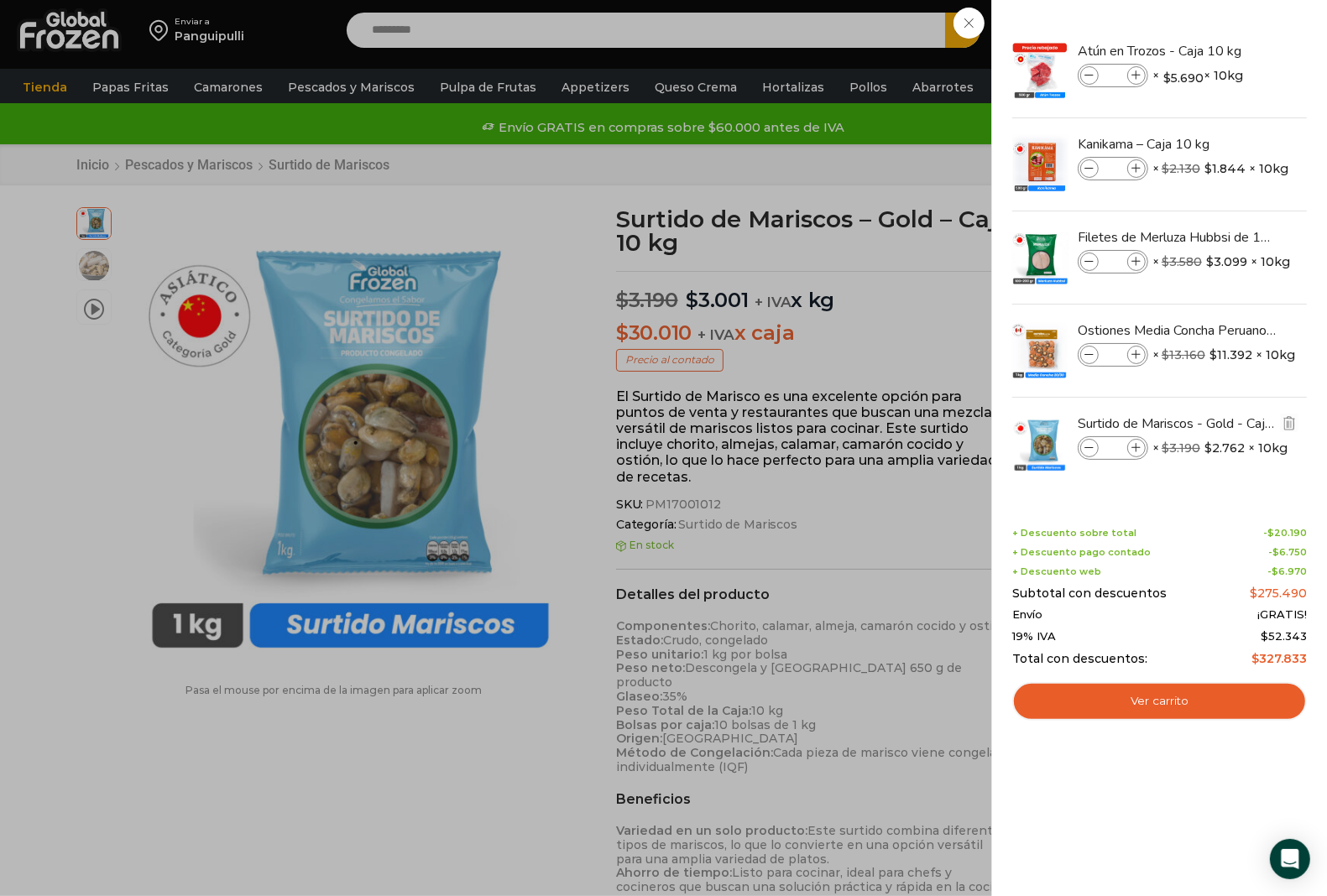
click at [1088, 453] on icon at bounding box center [1090, 448] width 9 height 9
type input "*"
click at [1169, 711] on link "Ver carrito" at bounding box center [1159, 700] width 295 height 38
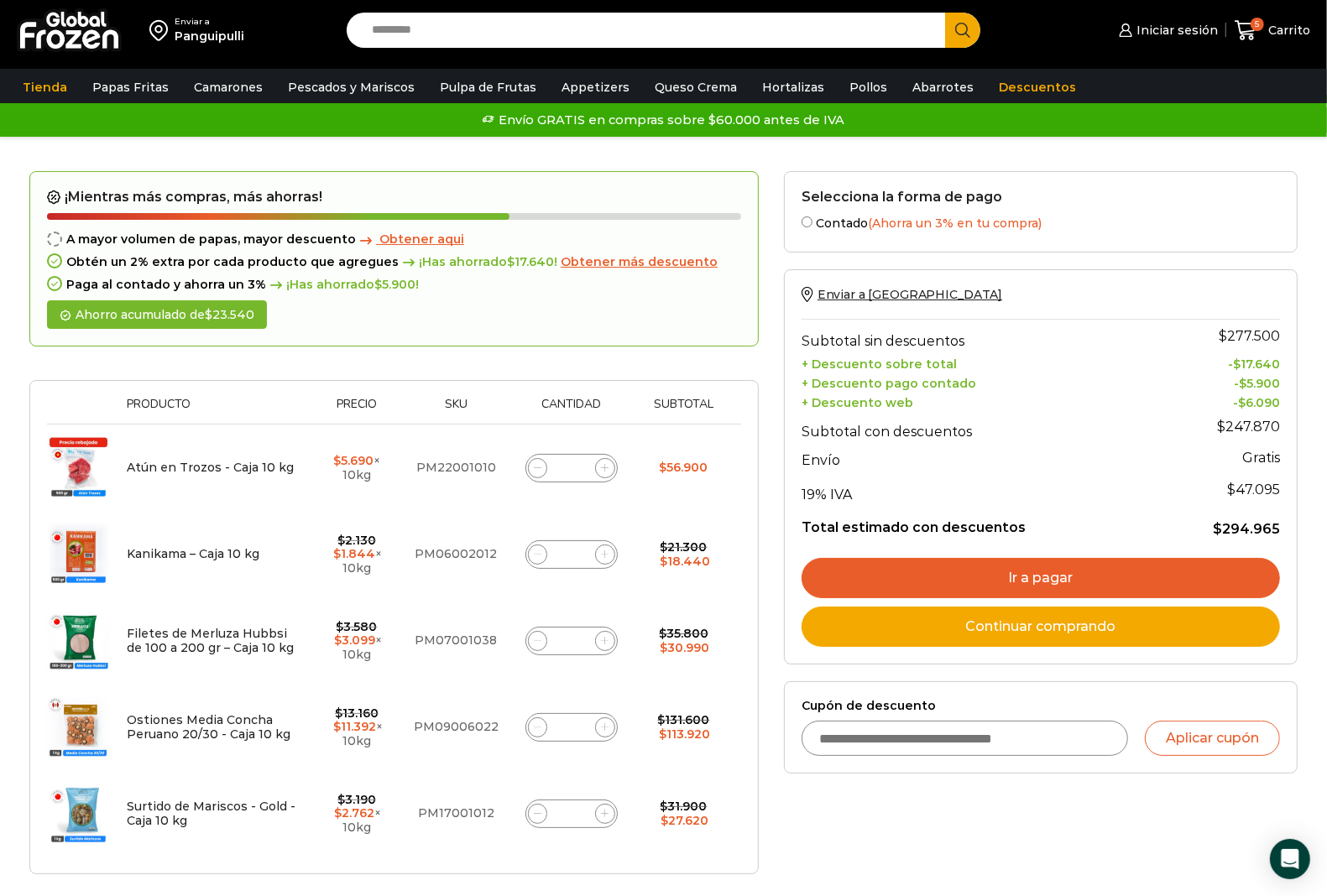
click at [986, 574] on link "Ir a pagar" at bounding box center [1040, 578] width 478 height 40
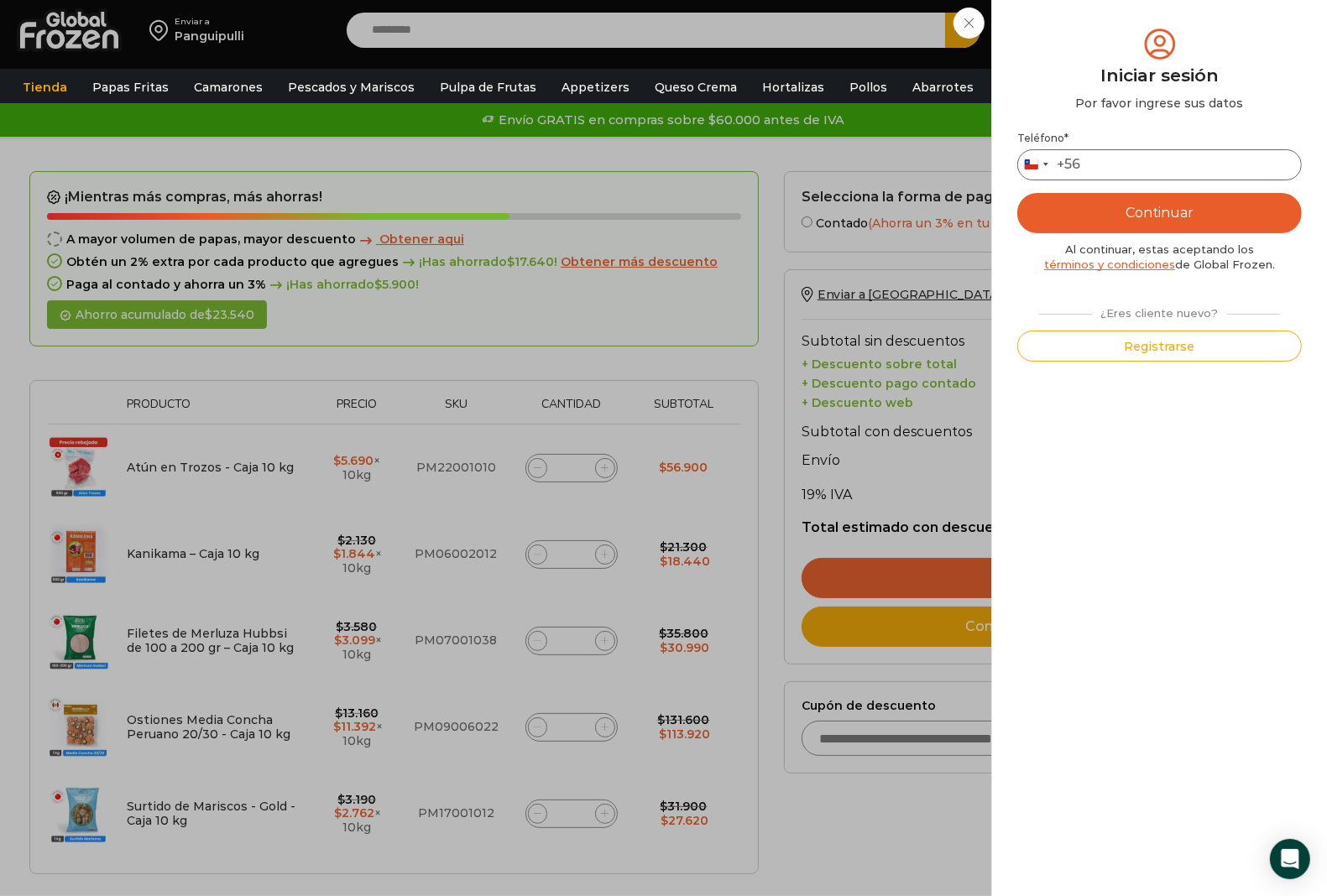
click at [1113, 155] on input "Teléfono *" at bounding box center [1159, 164] width 284 height 31
click at [1146, 166] on input "Teléfono *" at bounding box center [1159, 164] width 284 height 31
type input "*********"
click at [1120, 215] on button "Continuar" at bounding box center [1159, 213] width 284 height 40
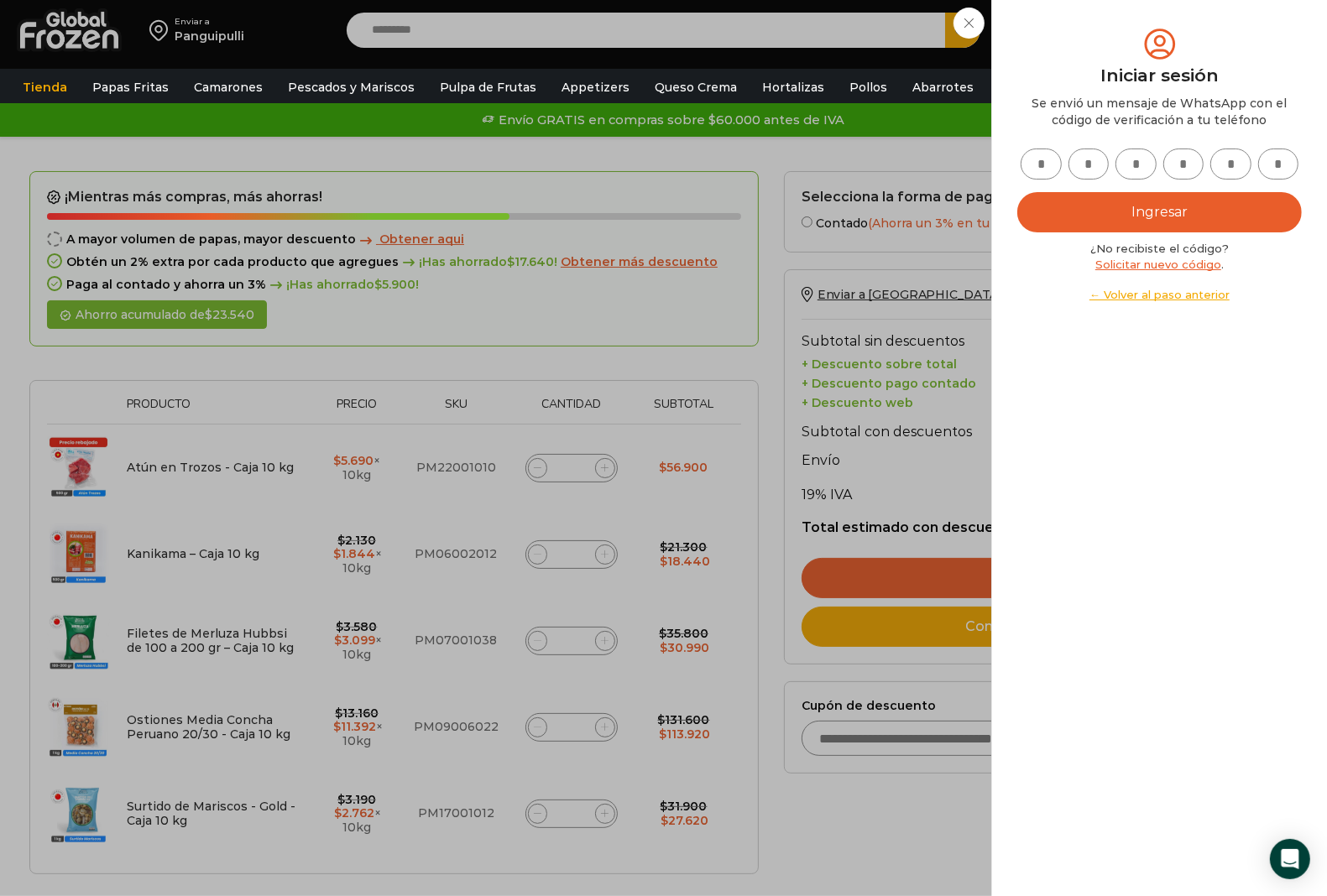
click at [1059, 168] on input "text" at bounding box center [1041, 163] width 41 height 31
type input "*"
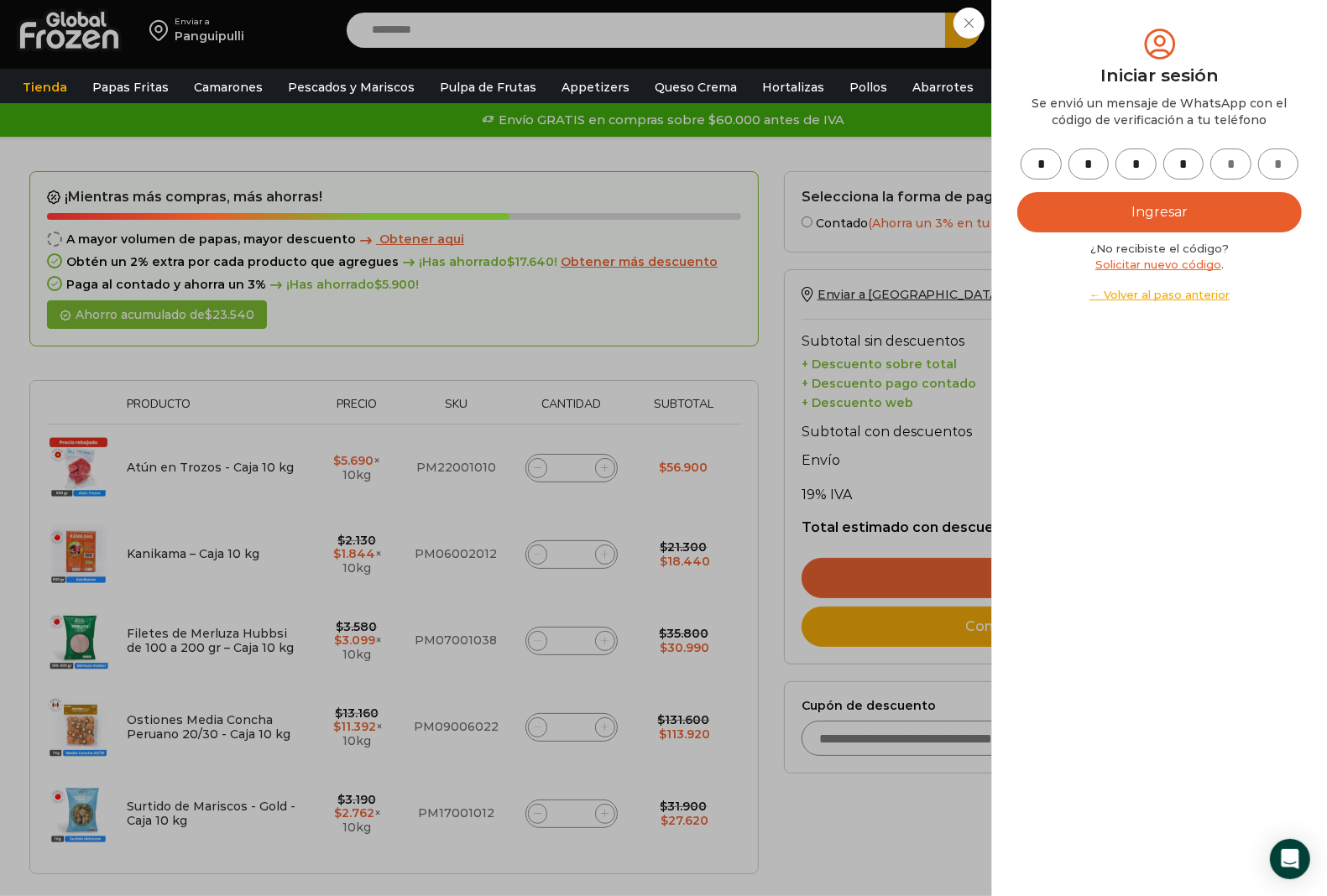
type input "*"
click at [1068, 212] on button "Ingresar" at bounding box center [1159, 212] width 284 height 40
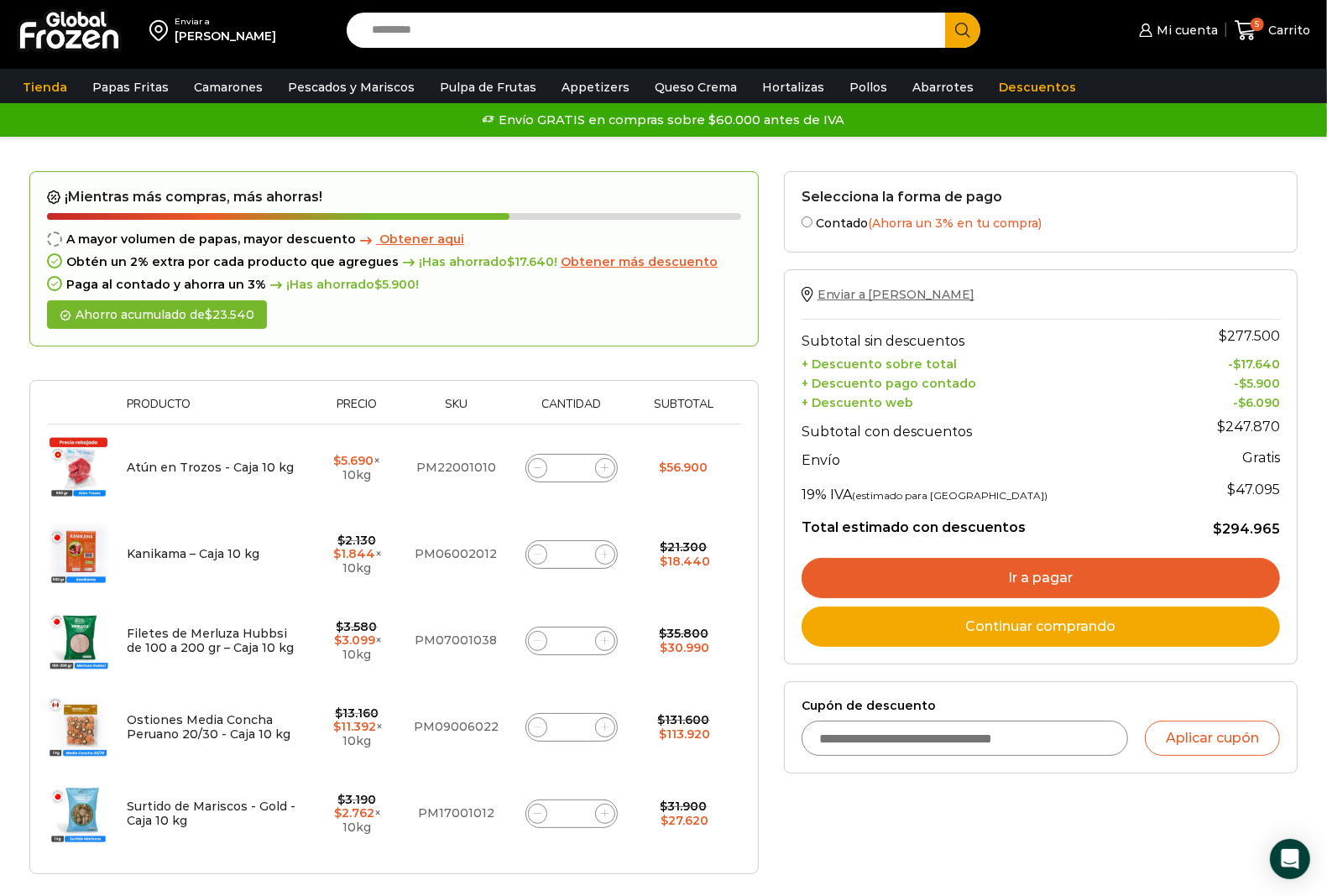
click at [861, 291] on span "Enviar a [PERSON_NAME]" at bounding box center [895, 294] width 157 height 15
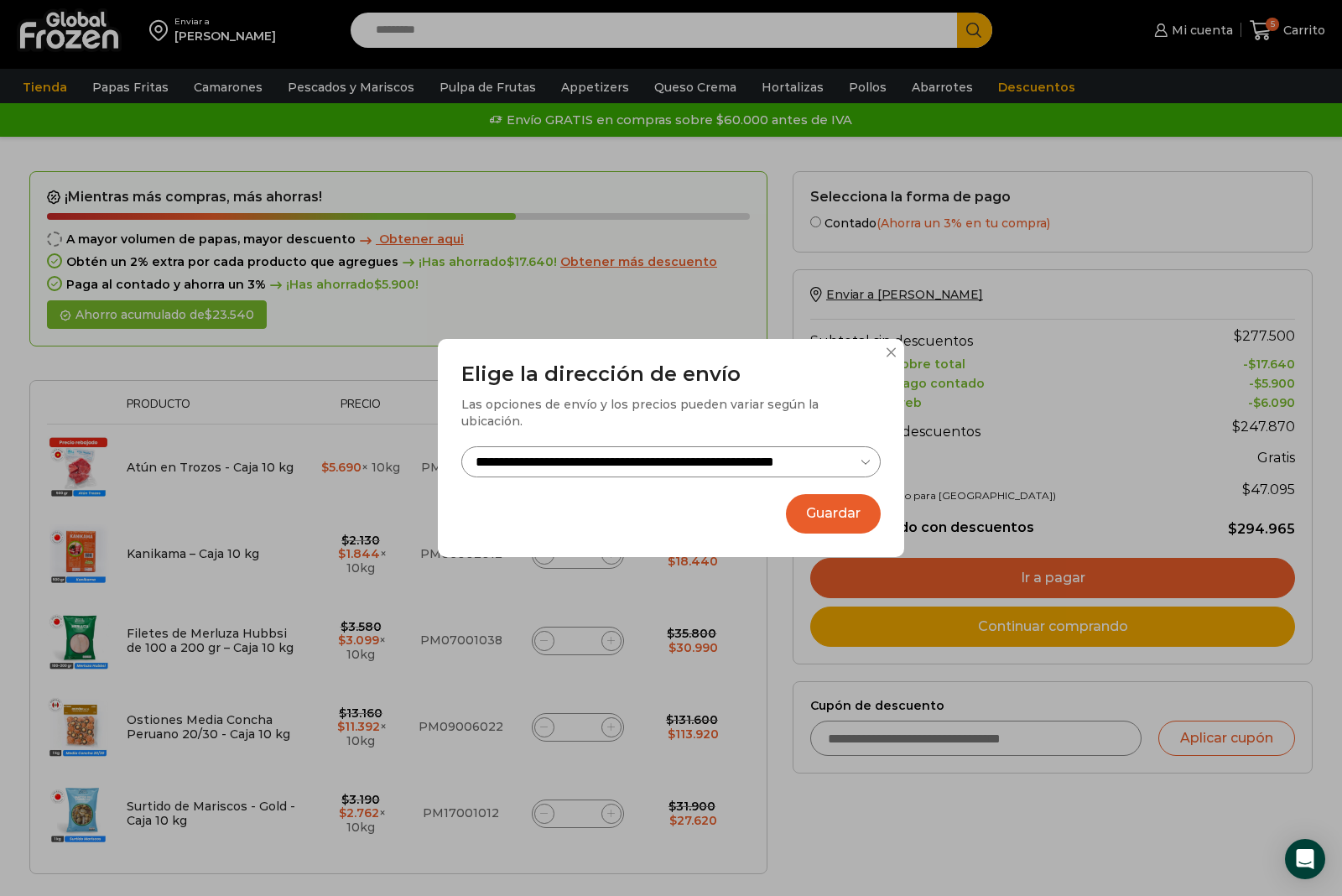
click at [818, 505] on button "Guardar" at bounding box center [833, 514] width 94 height 39
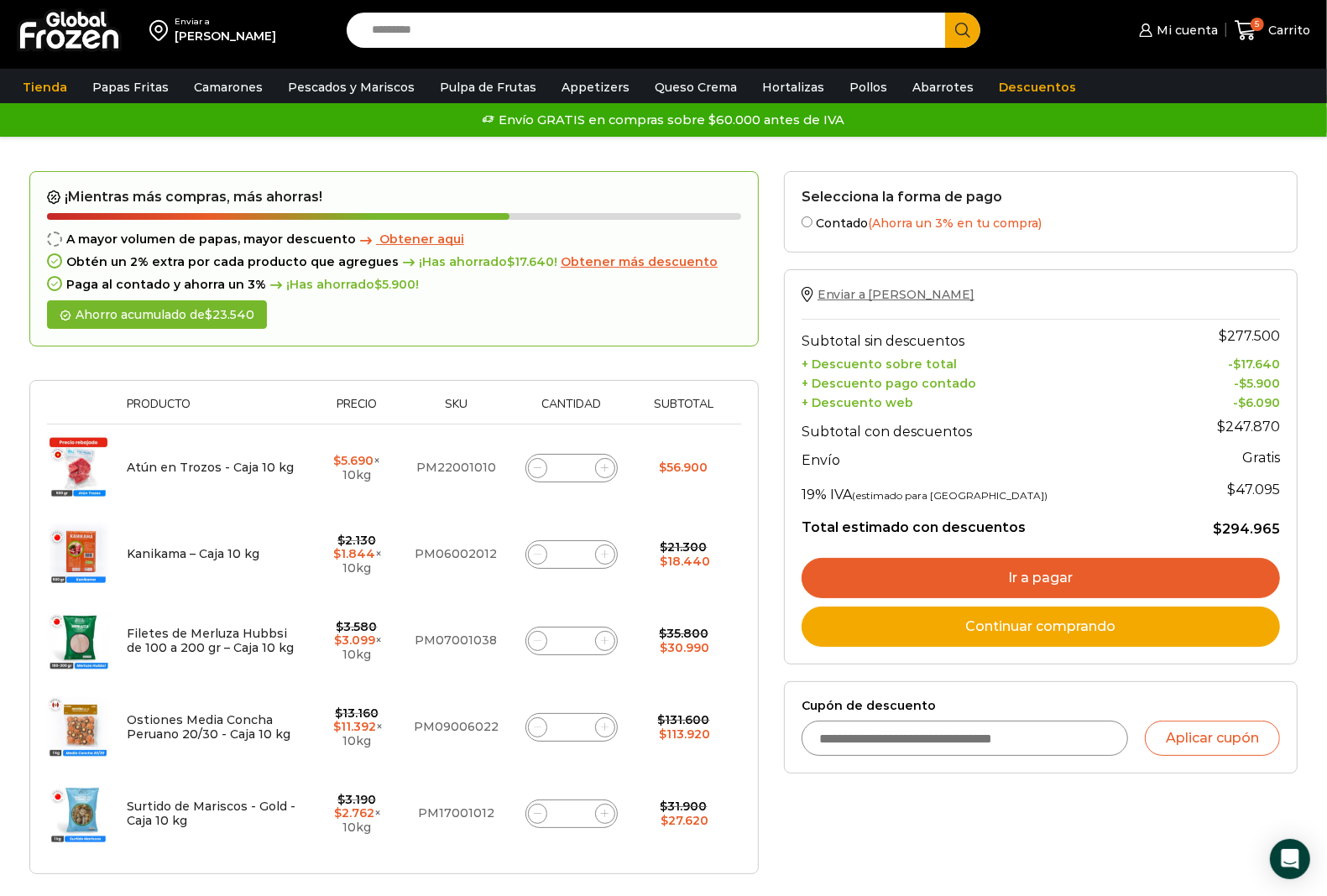
click at [917, 296] on span "Enviar a [PERSON_NAME]" at bounding box center [895, 294] width 157 height 15
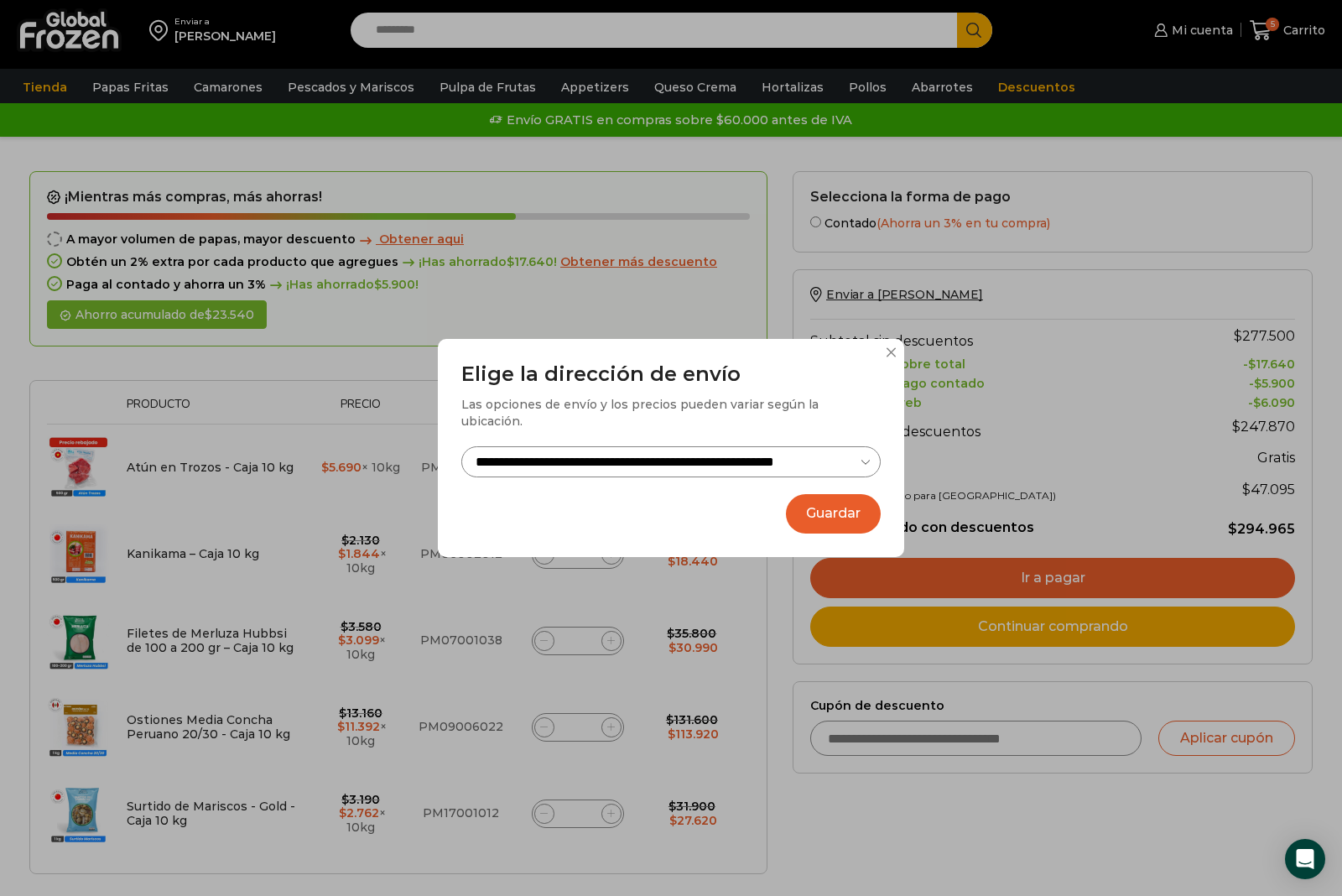
drag, startPoint x: 833, startPoint y: 504, endPoint x: 877, endPoint y: 517, distance: 45.9
click at [832, 504] on button "Guardar" at bounding box center [833, 514] width 94 height 39
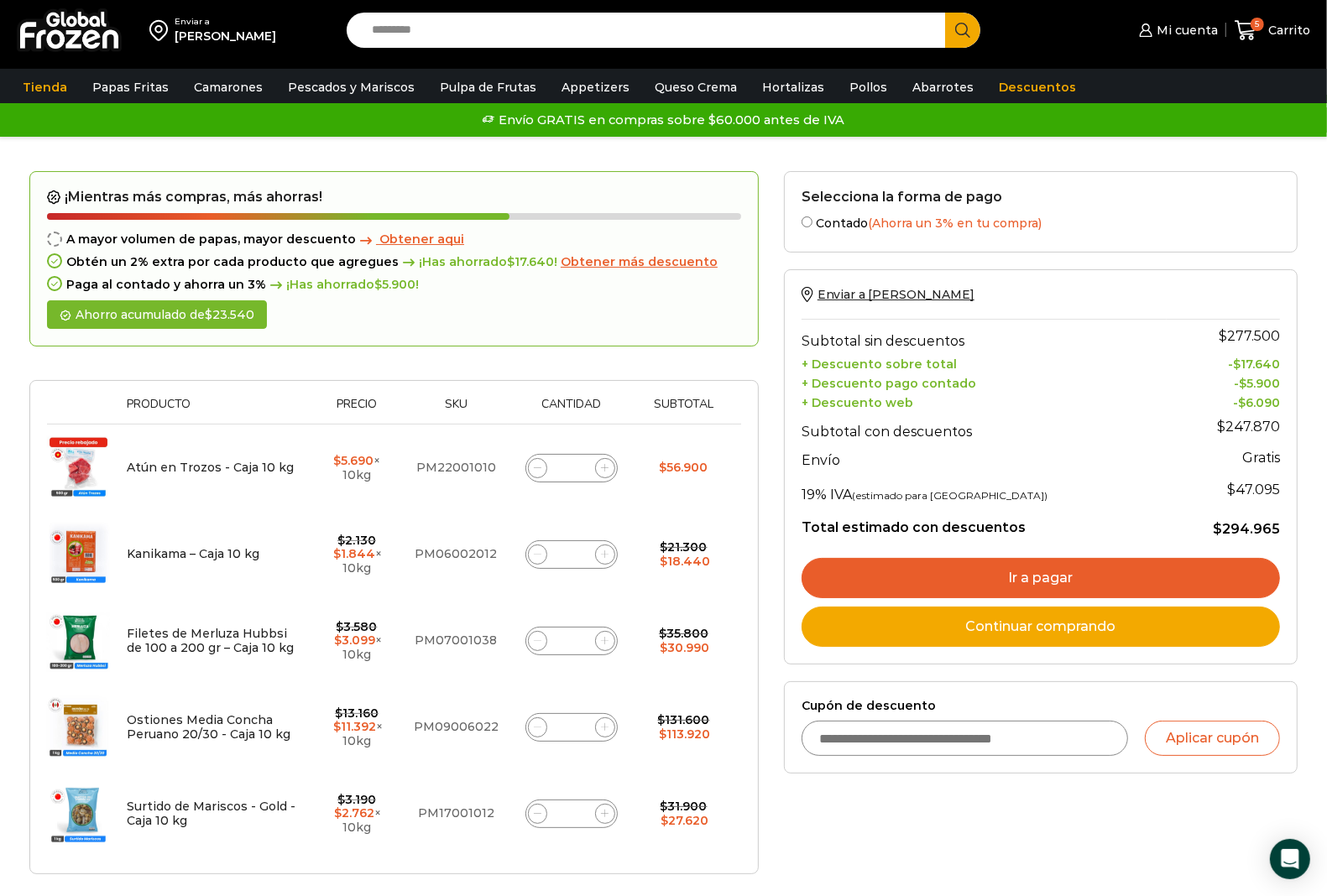
click at [1000, 571] on link "Ir a pagar" at bounding box center [1040, 578] width 478 height 40
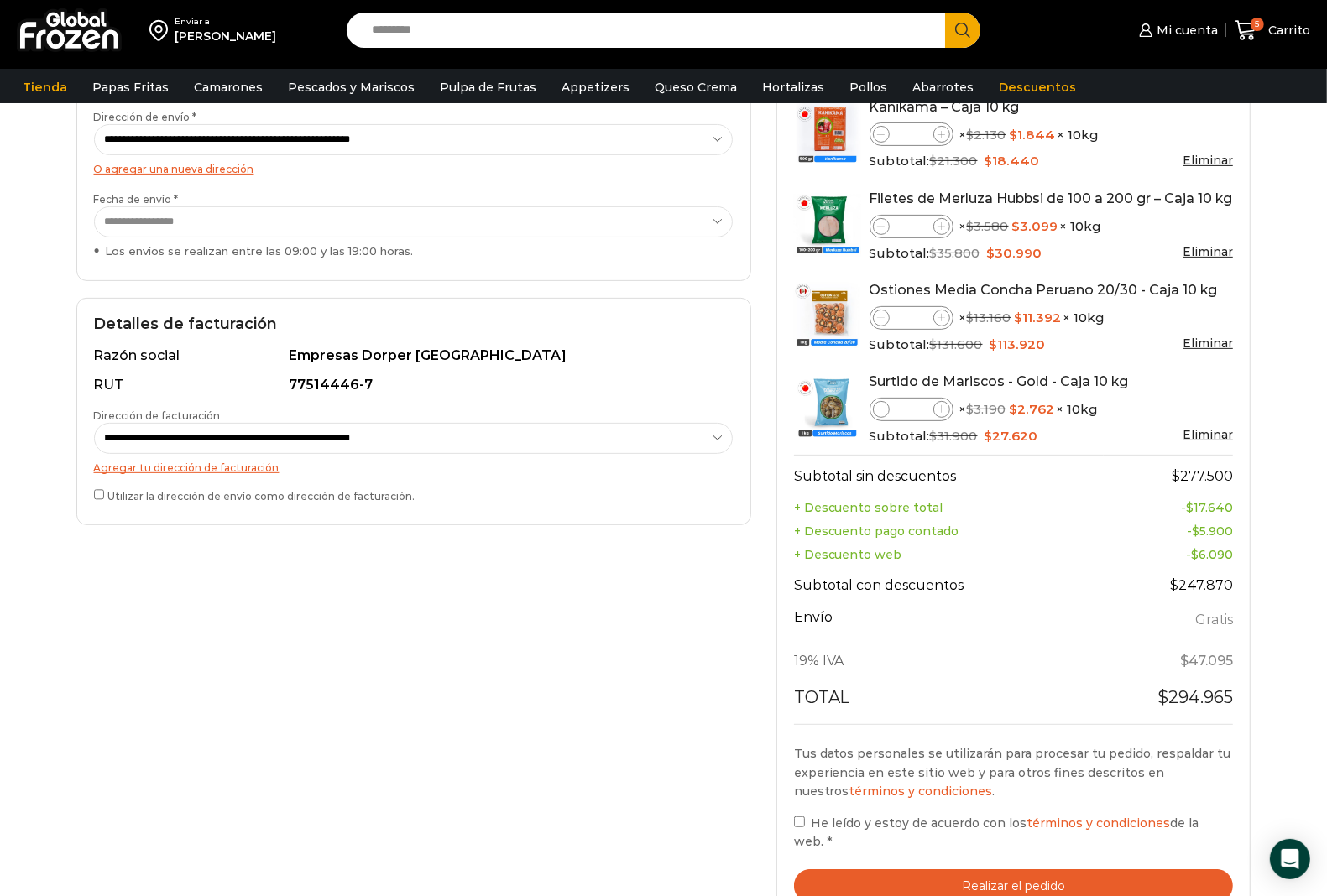
scroll to position [443, 0]
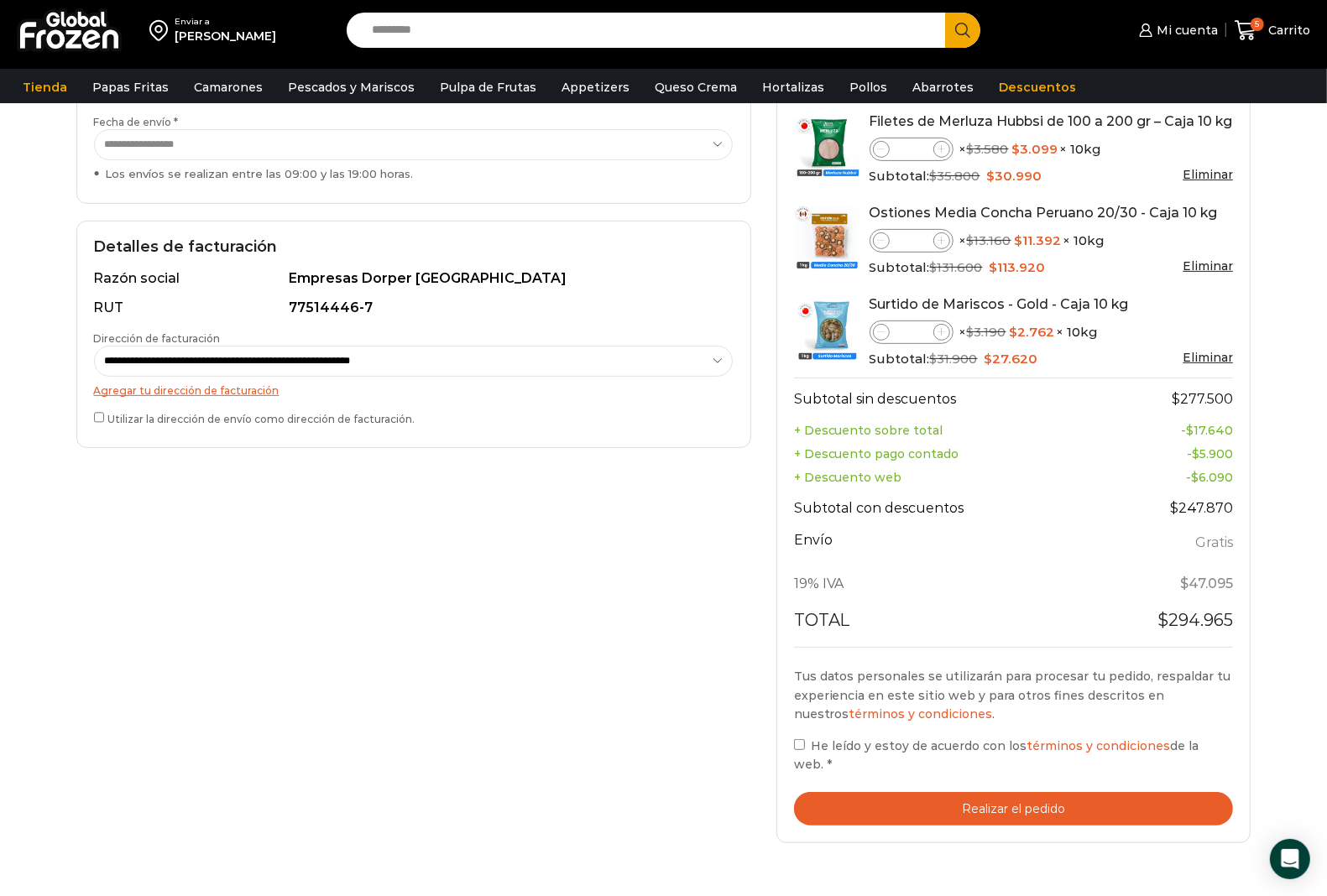
click at [941, 792] on button "Realizar el pedido" at bounding box center [1014, 809] width 440 height 34
